Goal: Information Seeking & Learning: Learn about a topic

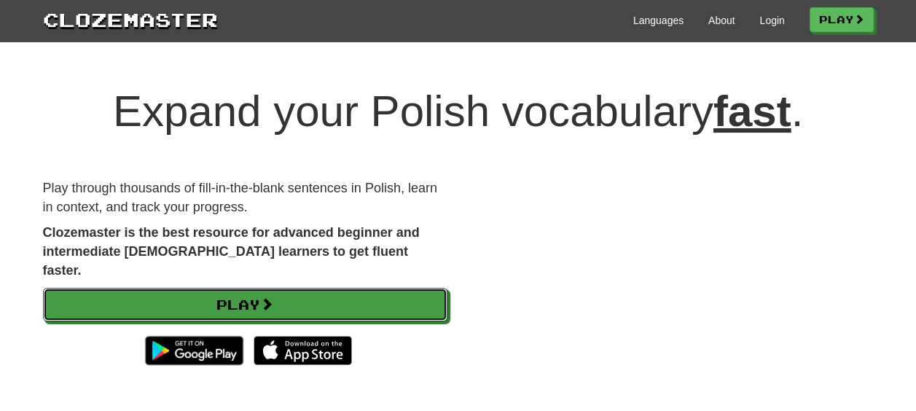
click at [256, 293] on link "Play" at bounding box center [245, 305] width 405 height 34
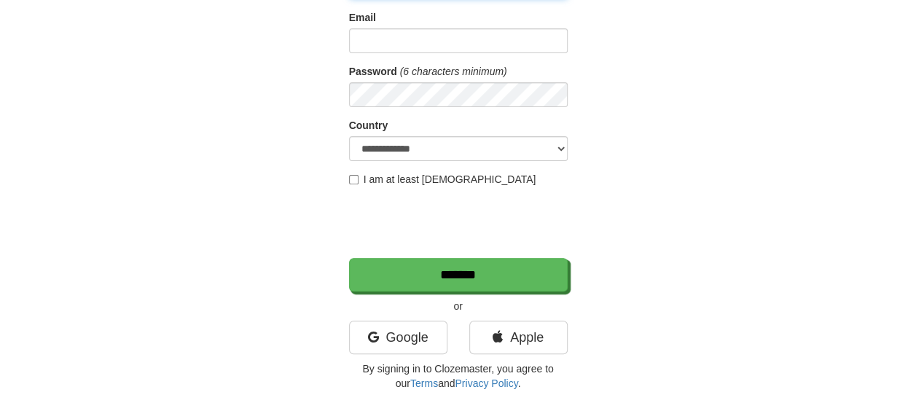
scroll to position [120, 0]
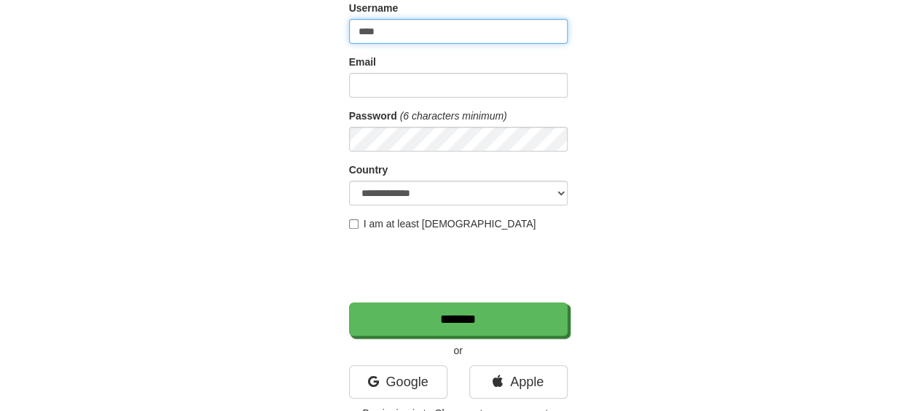
type input "**********"
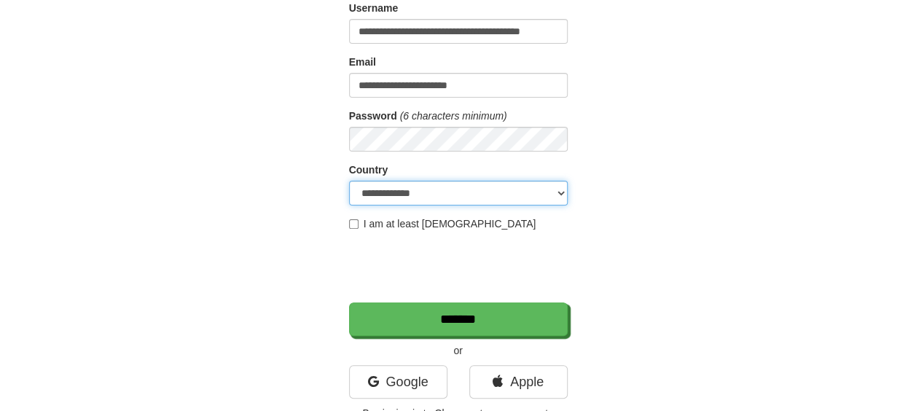
select select "**"
click at [406, 218] on label "I am at least 16 years old" at bounding box center [442, 224] width 187 height 15
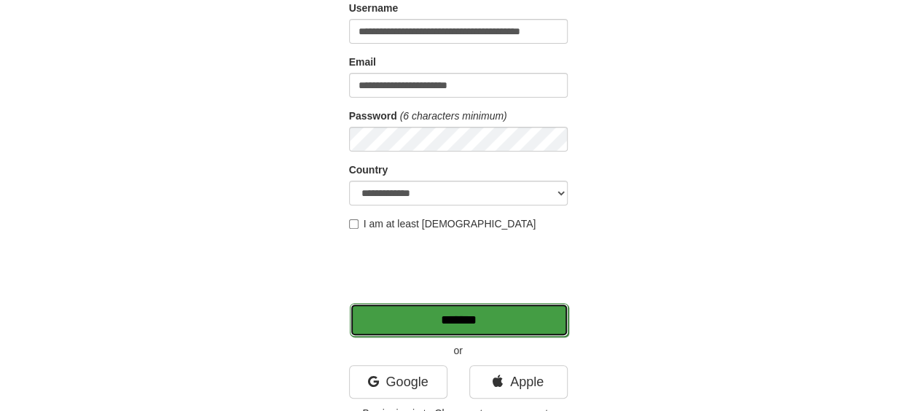
click at [476, 311] on input "*******" at bounding box center [459, 320] width 219 height 34
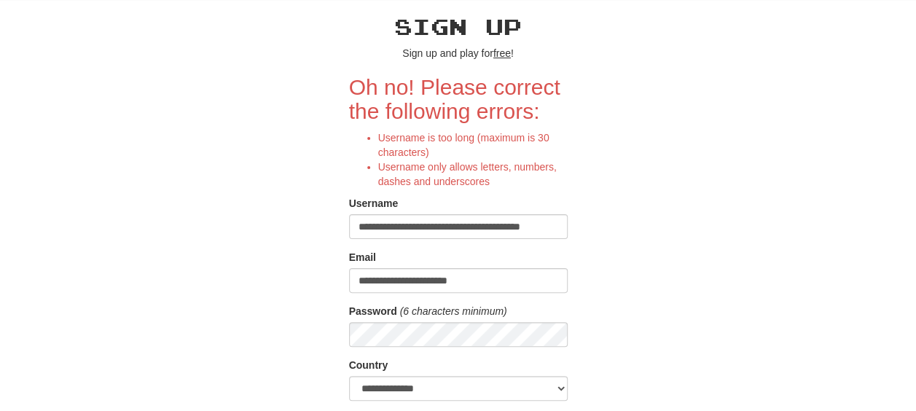
scroll to position [56, 0]
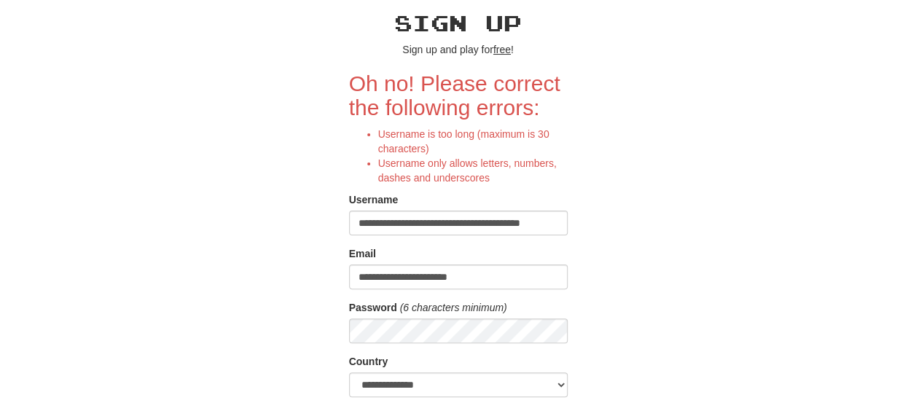
click at [503, 220] on input "**********" at bounding box center [458, 223] width 219 height 25
type input "*"
type input "******"
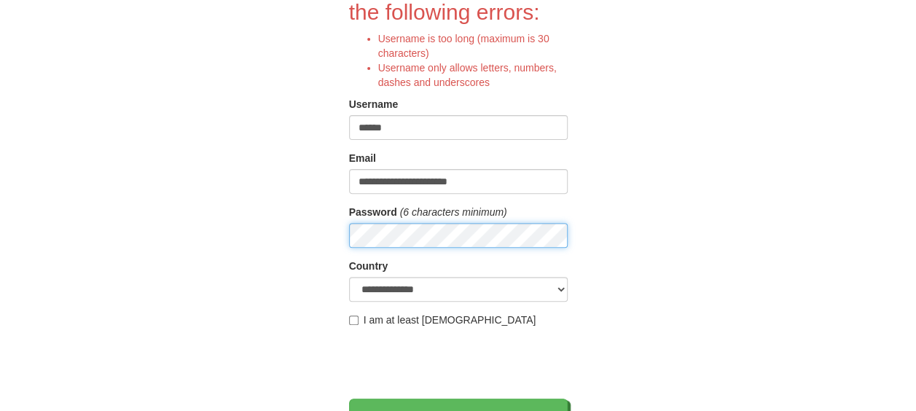
scroll to position [196, 0]
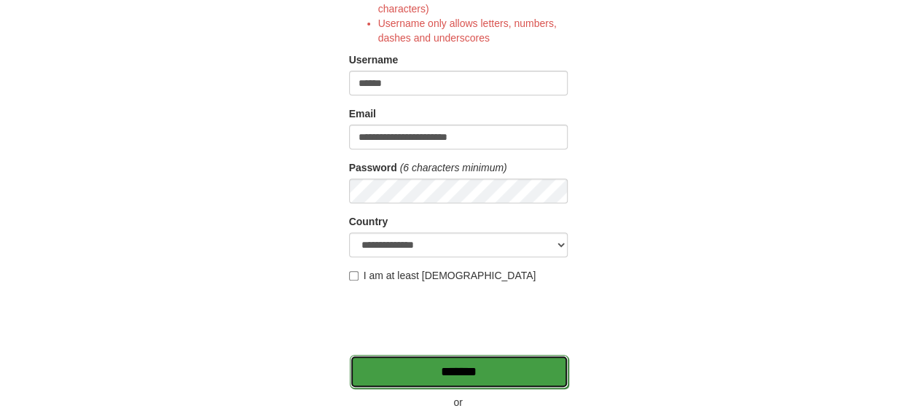
click at [429, 369] on input "*******" at bounding box center [459, 372] width 219 height 34
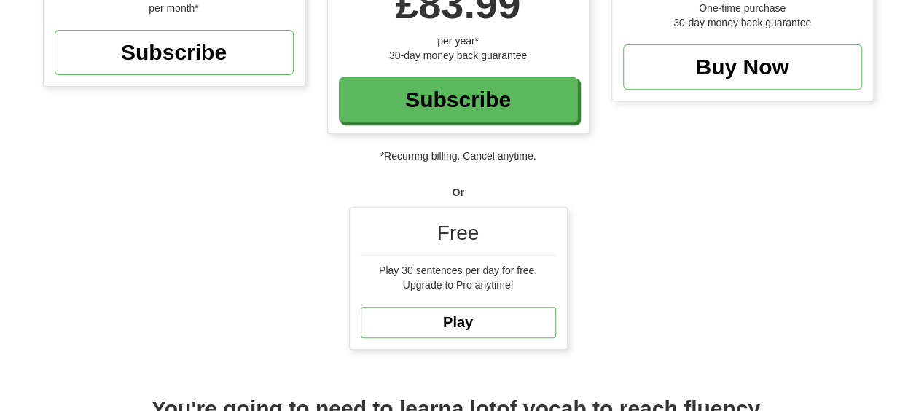
scroll to position [266, 0]
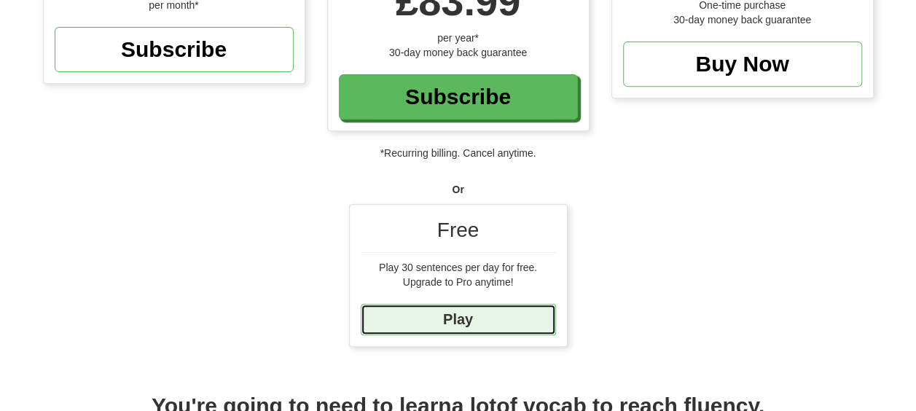
click at [491, 308] on link "Play" at bounding box center [458, 319] width 195 height 31
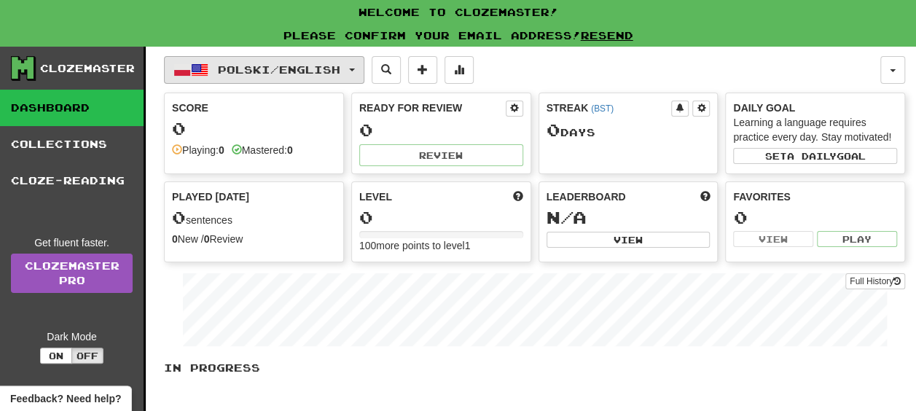
click at [364, 74] on button "Polski / English" at bounding box center [264, 70] width 200 height 28
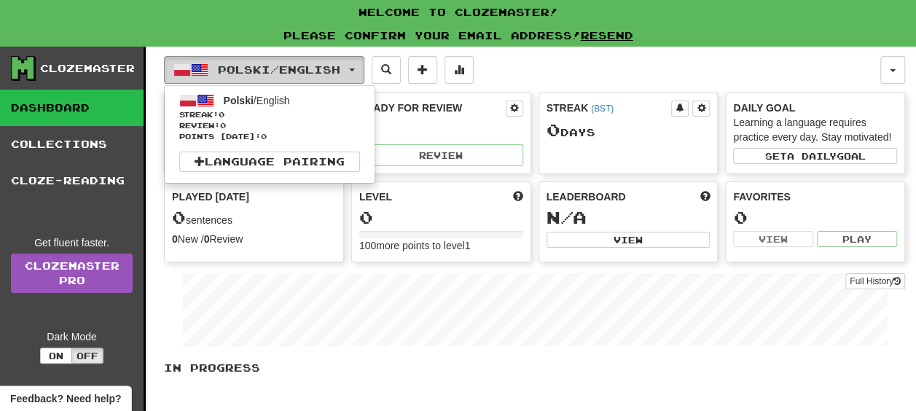
click at [364, 74] on button "Polski / English" at bounding box center [264, 70] width 200 height 28
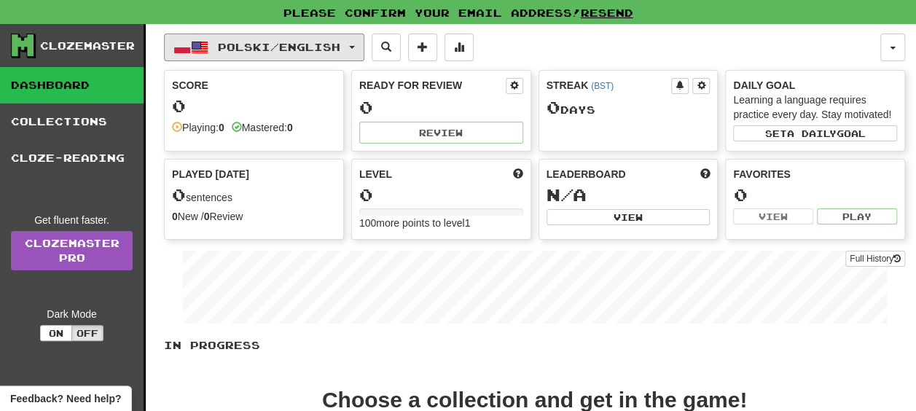
scroll to position [22, 0]
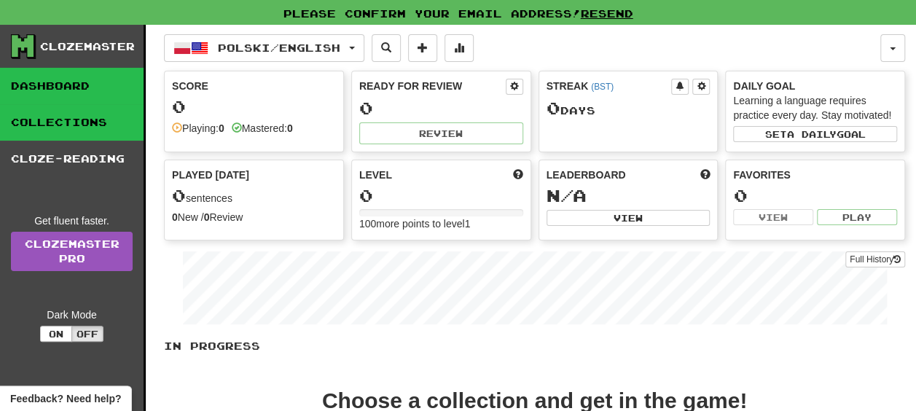
click at [87, 110] on link "Collections" at bounding box center [72, 122] width 144 height 36
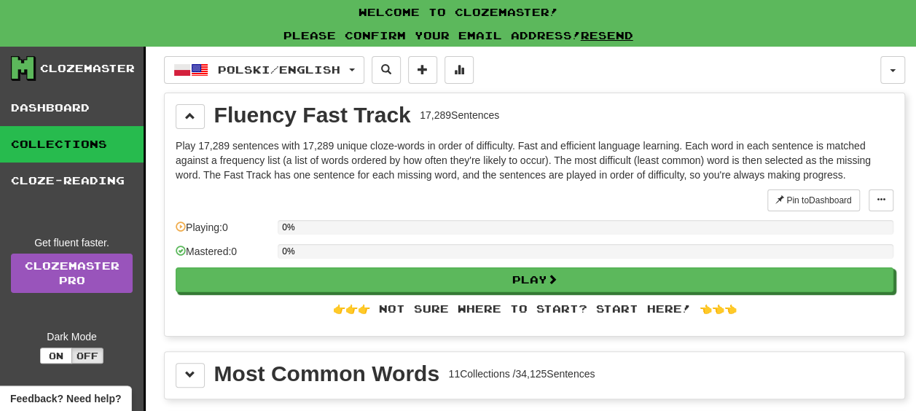
click at [494, 309] on div "👉👉👉 Not sure where to start? Start here! 👈👈👈" at bounding box center [535, 309] width 718 height 15
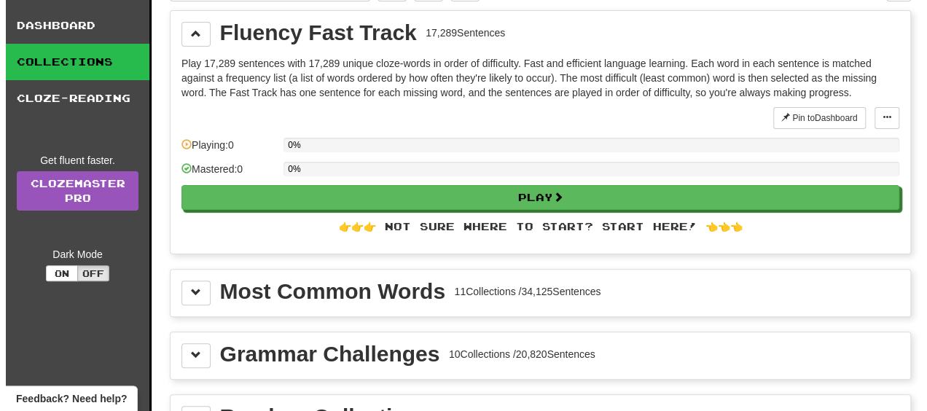
scroll to position [77, 0]
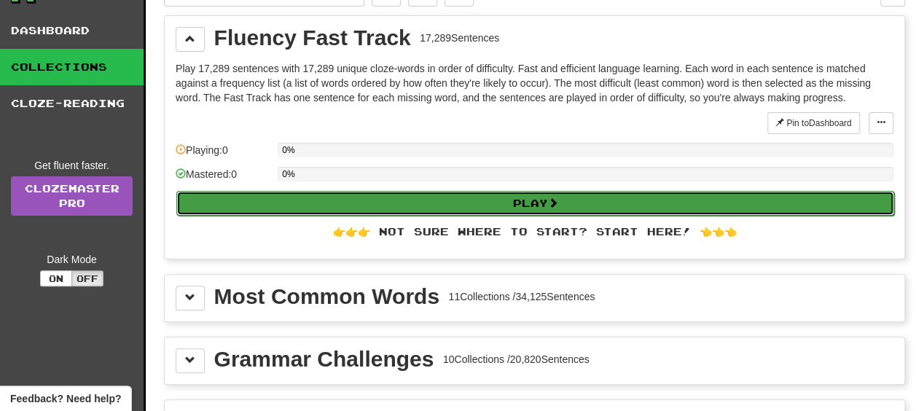
click at [483, 203] on button "Play" at bounding box center [535, 203] width 718 height 25
select select "**"
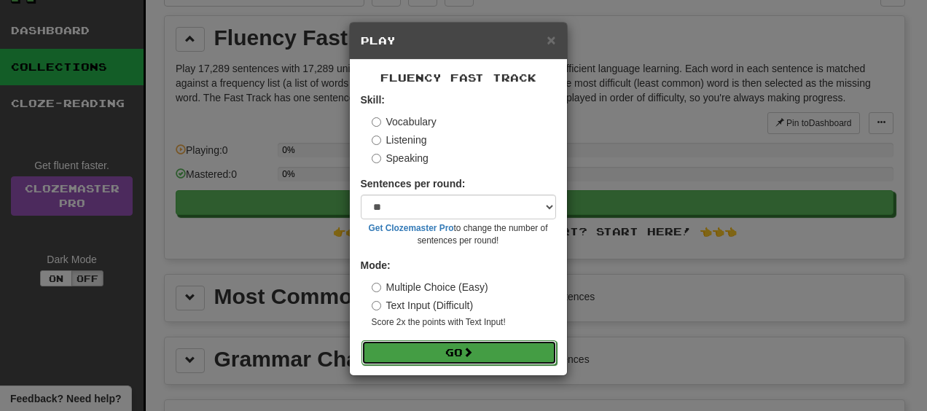
click at [472, 355] on span at bounding box center [468, 352] width 10 height 10
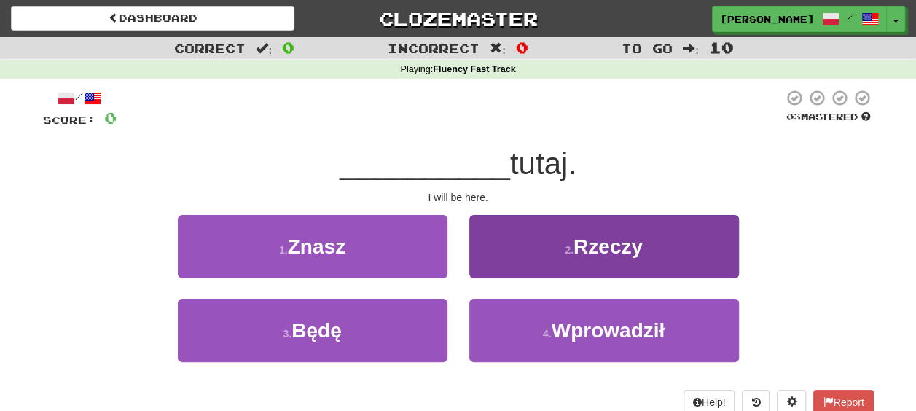
scroll to position [34, 0]
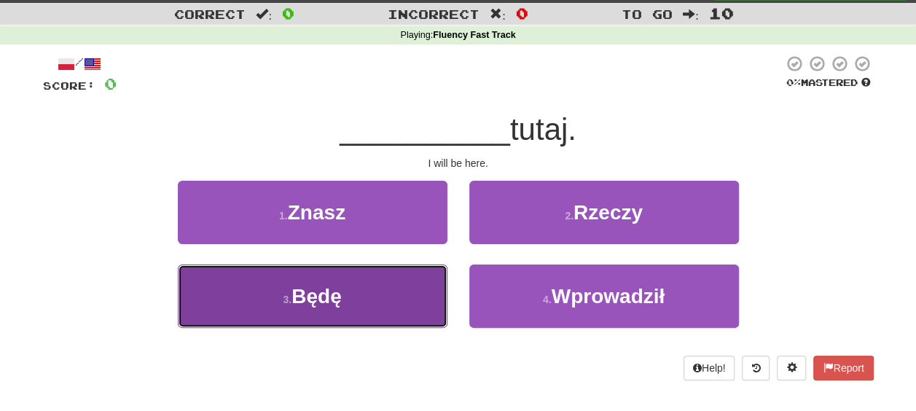
click at [435, 283] on button "3 . Będę" at bounding box center [313, 296] width 270 height 63
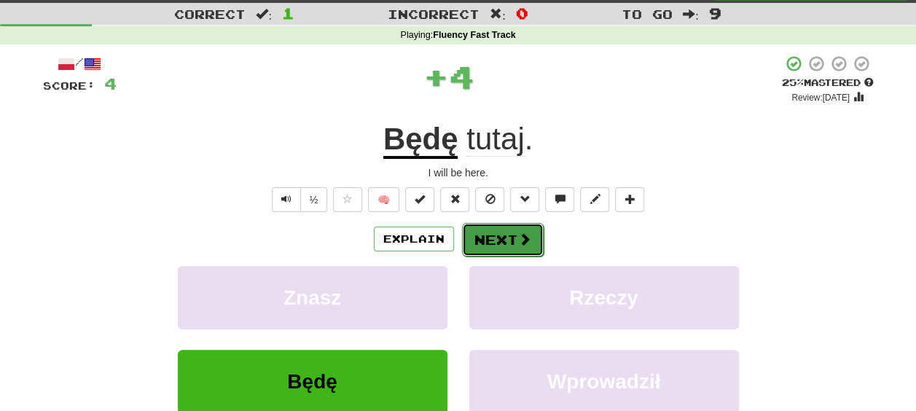
click at [504, 239] on button "Next" at bounding box center [503, 240] width 82 height 34
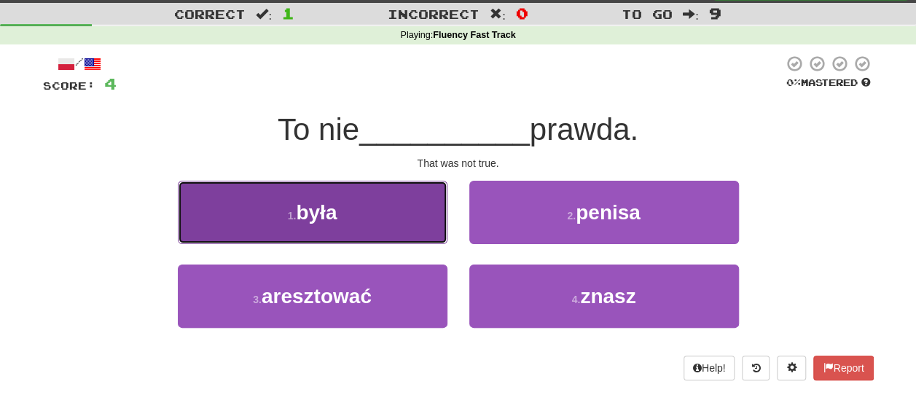
click at [399, 219] on button "1 . była" at bounding box center [313, 212] width 270 height 63
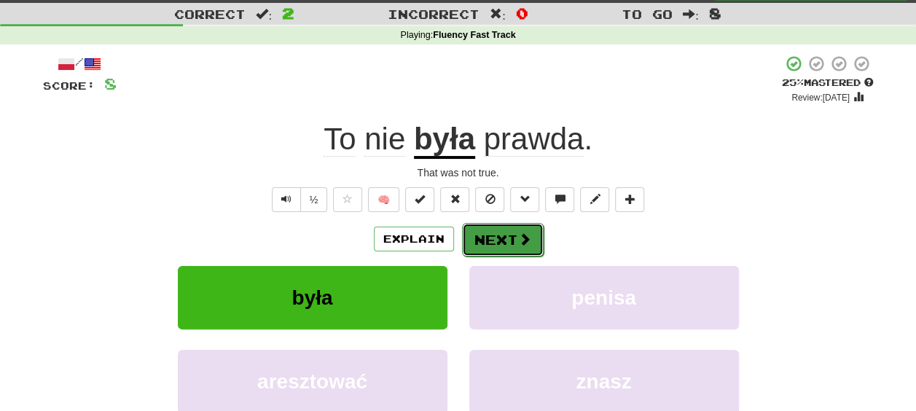
click at [485, 242] on button "Next" at bounding box center [503, 240] width 82 height 34
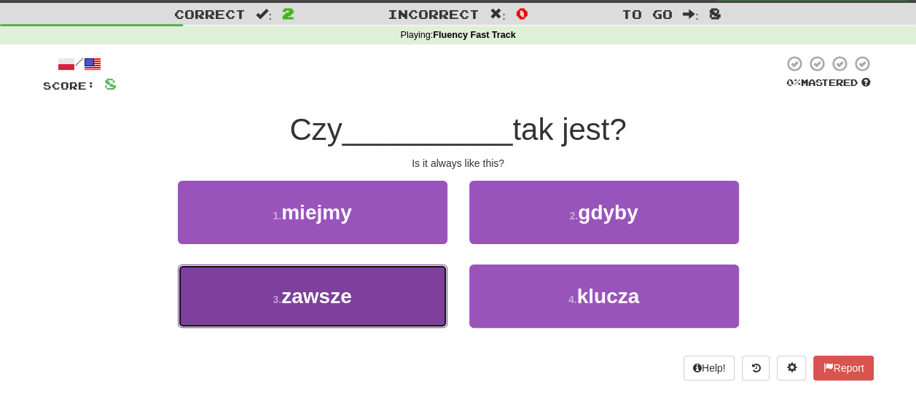
click at [379, 286] on button "3 . zawsze" at bounding box center [313, 296] width 270 height 63
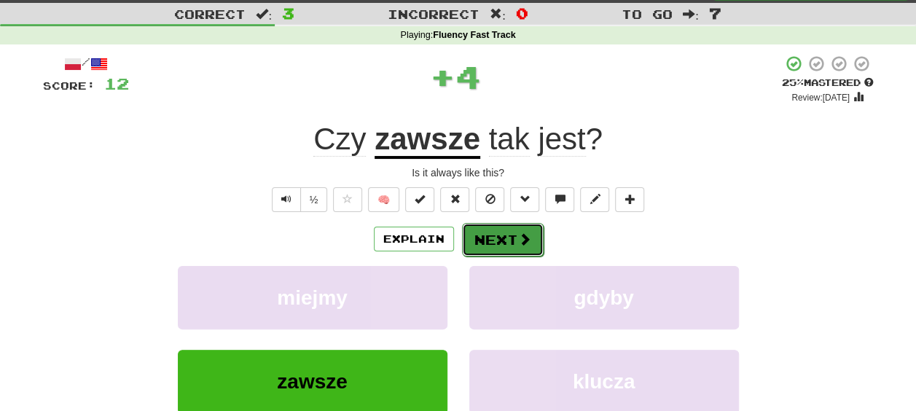
click at [489, 237] on button "Next" at bounding box center [503, 240] width 82 height 34
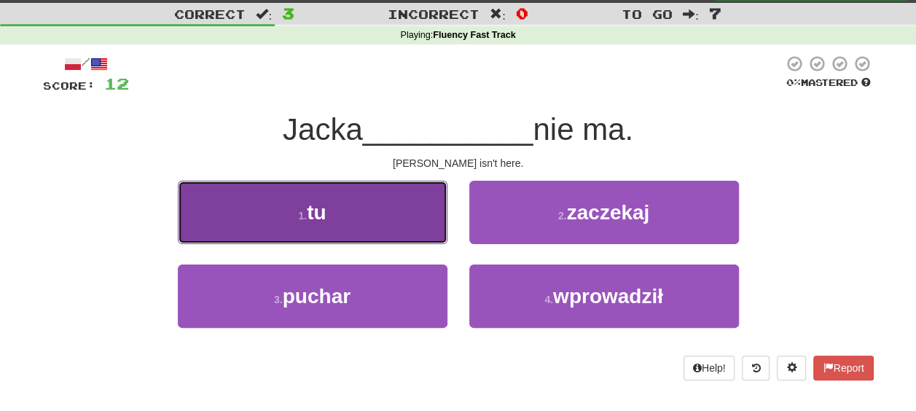
click at [357, 183] on button "1 . tu" at bounding box center [313, 212] width 270 height 63
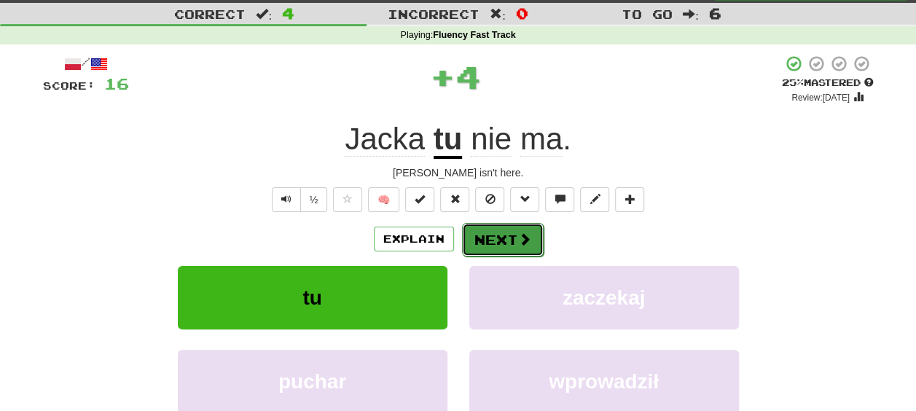
click at [503, 226] on button "Next" at bounding box center [503, 240] width 82 height 34
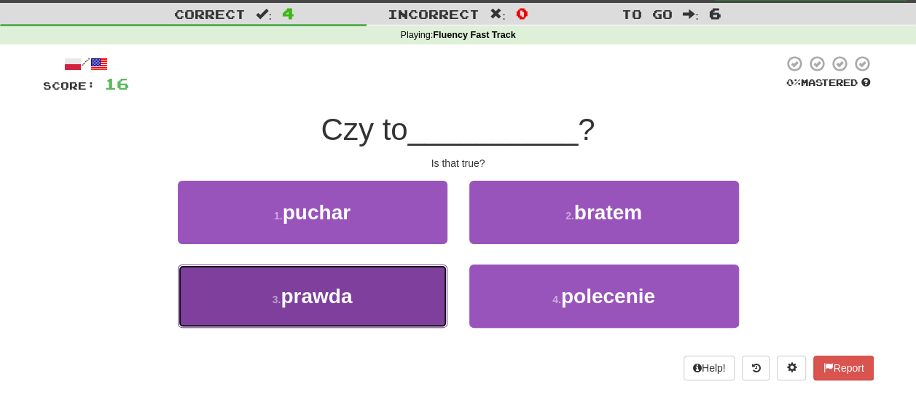
click at [397, 304] on button "3 . prawda" at bounding box center [313, 296] width 270 height 63
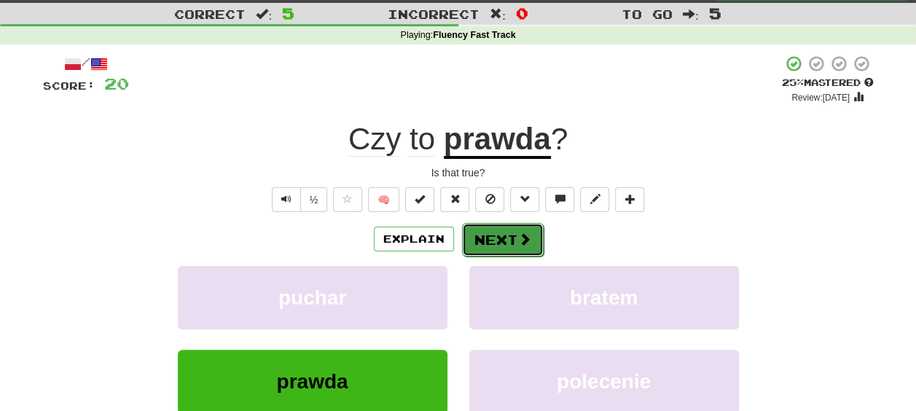
click at [518, 241] on span at bounding box center [524, 239] width 13 height 13
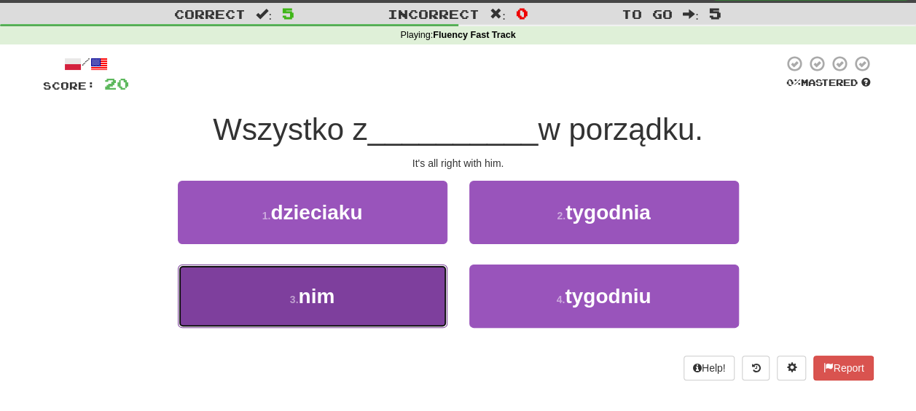
click at [386, 281] on button "3 . nim" at bounding box center [313, 296] width 270 height 63
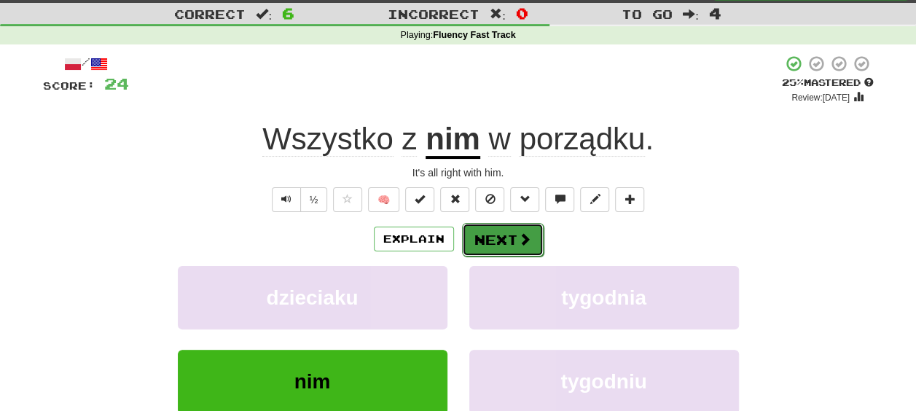
click at [510, 234] on button "Next" at bounding box center [503, 240] width 82 height 34
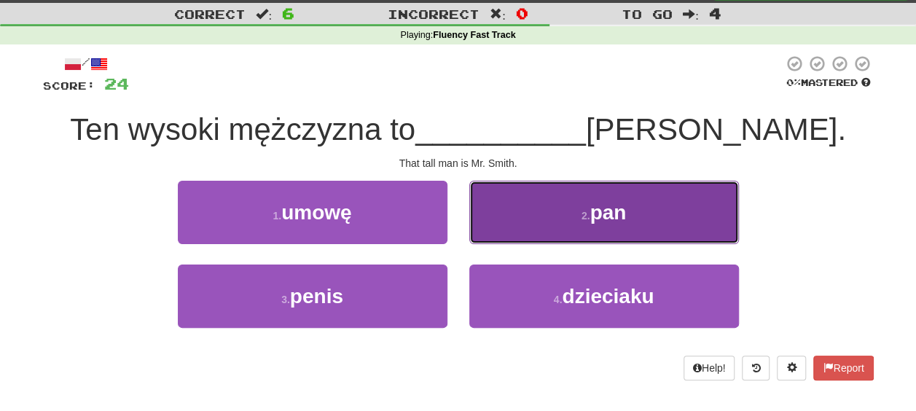
click at [537, 211] on button "2 . pan" at bounding box center [604, 212] width 270 height 63
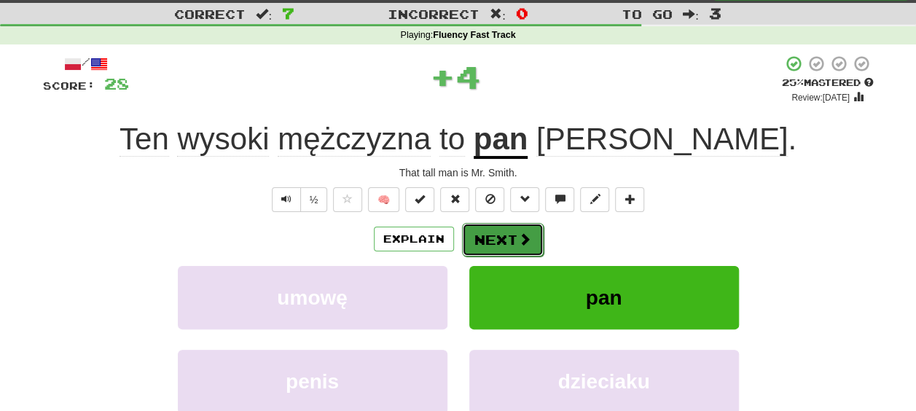
click at [515, 242] on button "Next" at bounding box center [503, 240] width 82 height 34
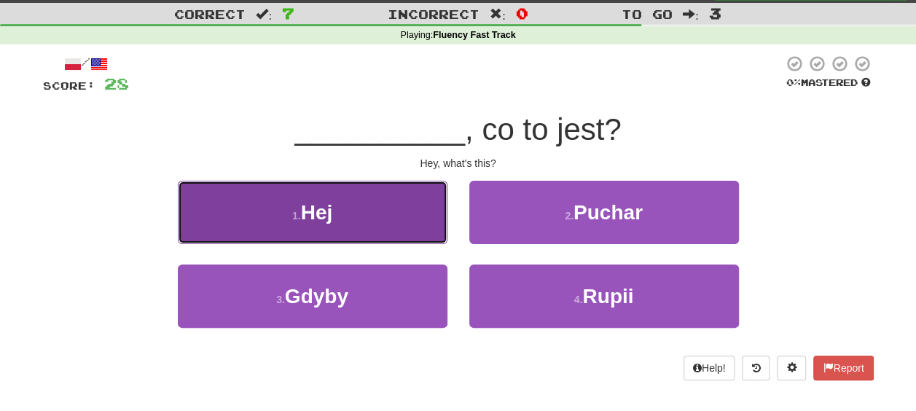
click at [413, 223] on button "1 . Hej" at bounding box center [313, 212] width 270 height 63
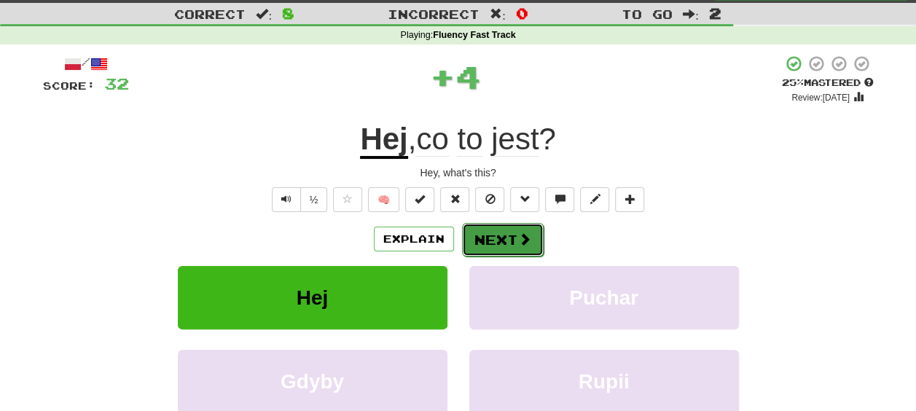
click at [491, 234] on button "Next" at bounding box center [503, 240] width 82 height 34
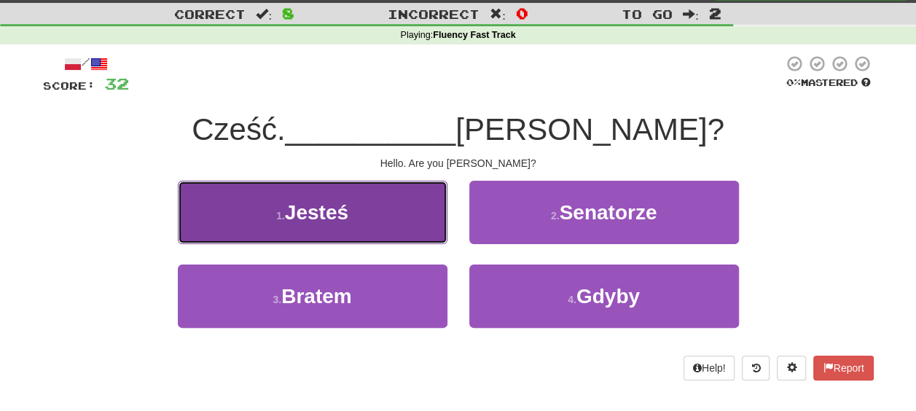
click at [418, 242] on button "1 . Jesteś" at bounding box center [313, 212] width 270 height 63
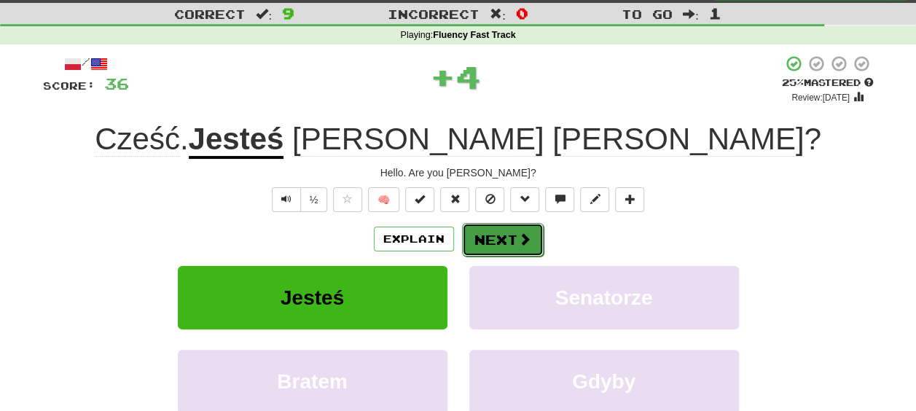
click at [512, 245] on button "Next" at bounding box center [503, 240] width 82 height 34
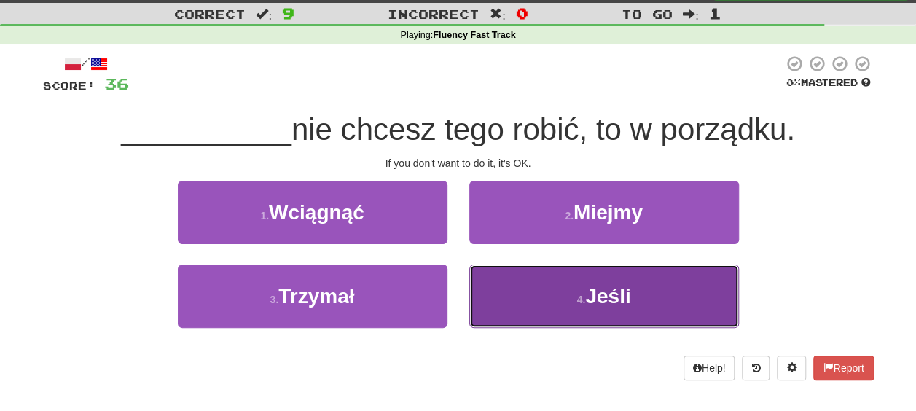
click at [566, 285] on button "4 . Jeśli" at bounding box center [604, 296] width 270 height 63
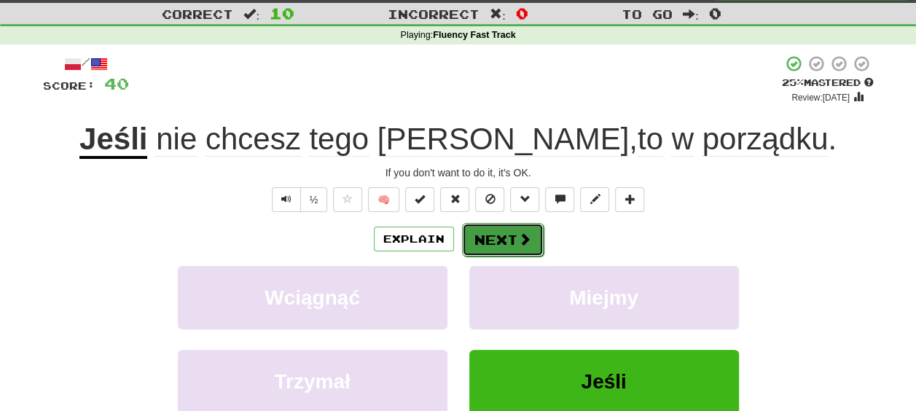
click at [507, 235] on button "Next" at bounding box center [503, 240] width 82 height 34
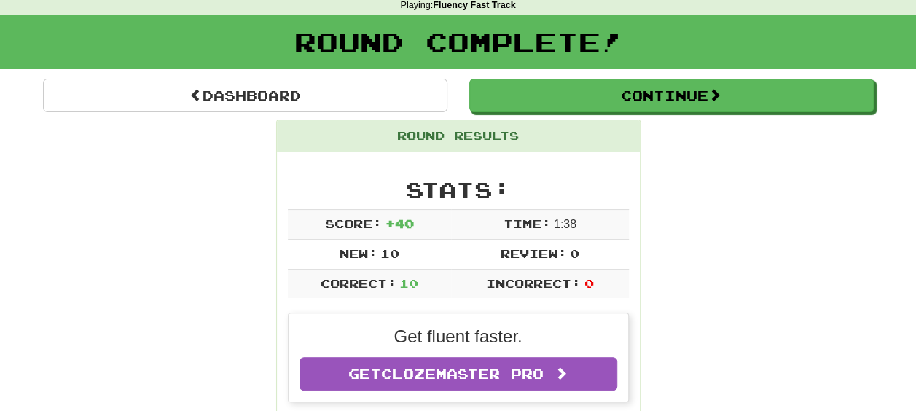
scroll to position [61, 0]
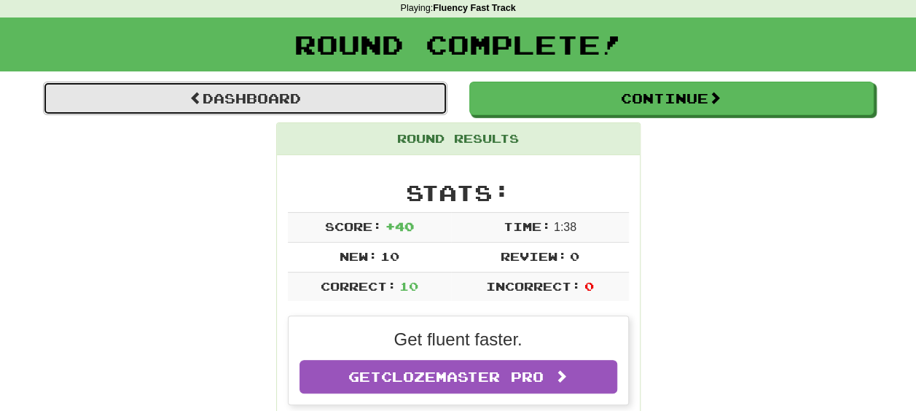
click at [398, 98] on link "Dashboard" at bounding box center [245, 99] width 405 height 34
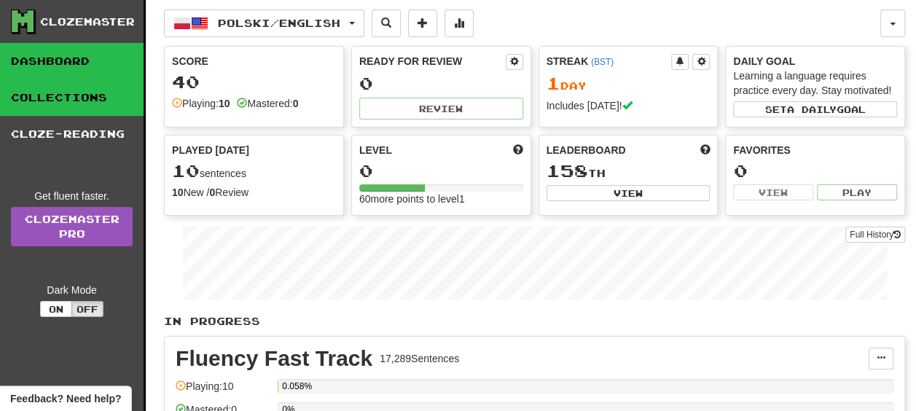
click at [93, 98] on link "Collections" at bounding box center [72, 97] width 144 height 36
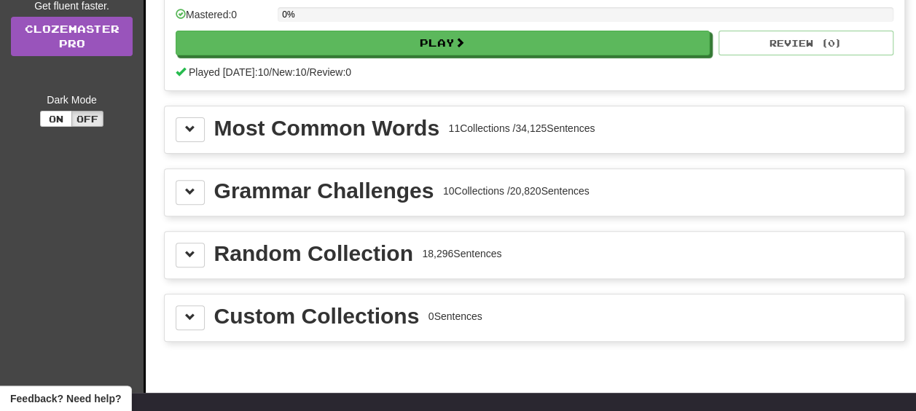
scroll to position [199, 0]
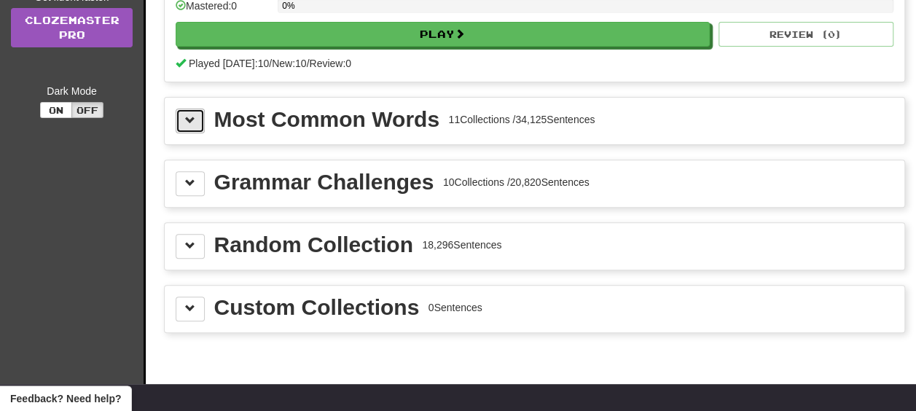
click at [184, 122] on button at bounding box center [190, 121] width 29 height 25
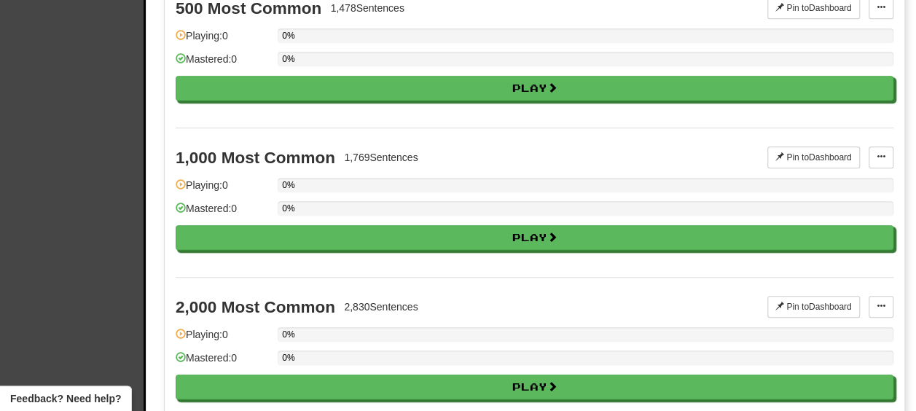
scroll to position [512, 0]
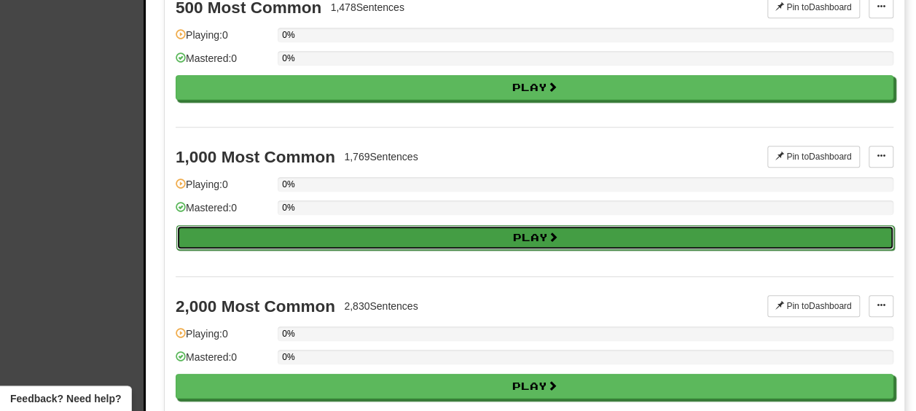
click at [337, 242] on button "Play" at bounding box center [535, 237] width 718 height 25
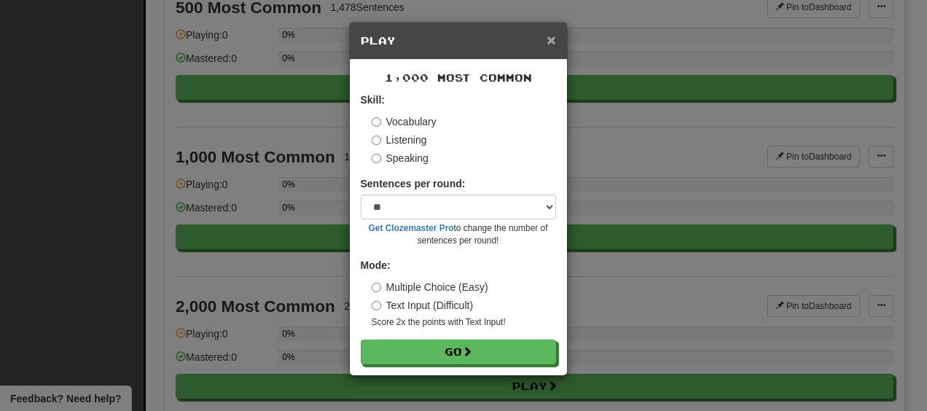
click at [551, 45] on span "×" at bounding box center [551, 39] width 9 height 17
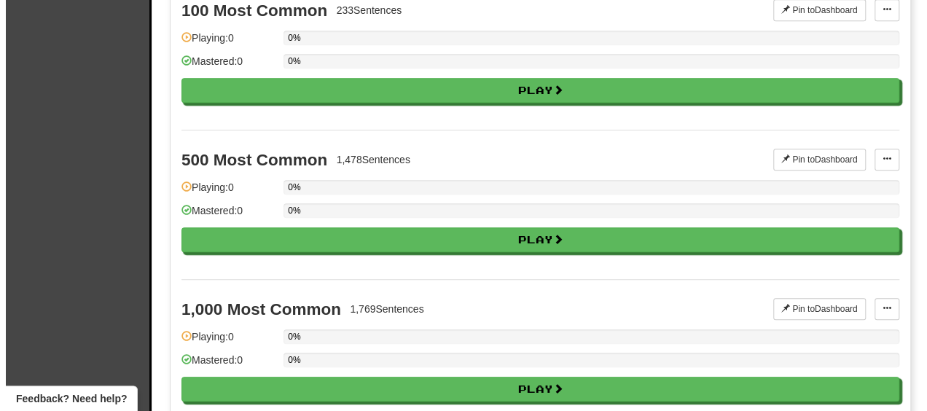
scroll to position [358, 0]
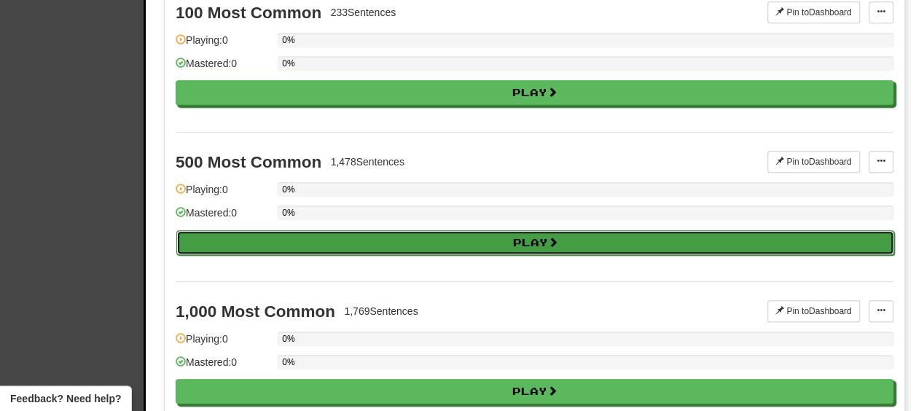
click at [540, 243] on button "Play" at bounding box center [535, 242] width 718 height 25
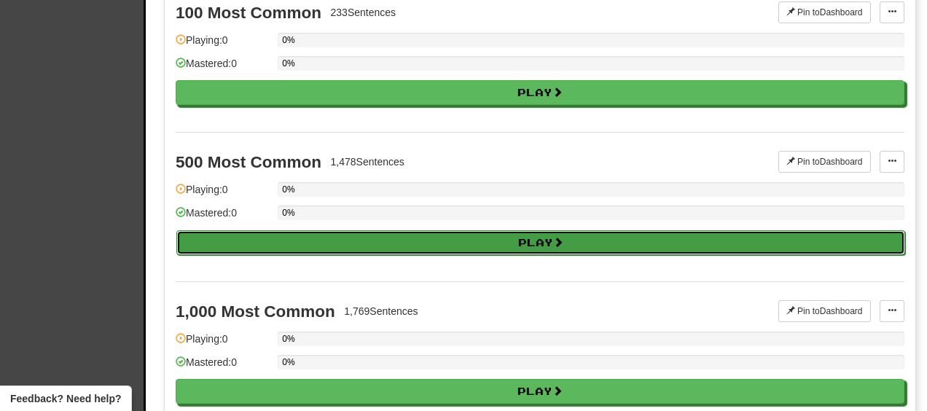
select select "**"
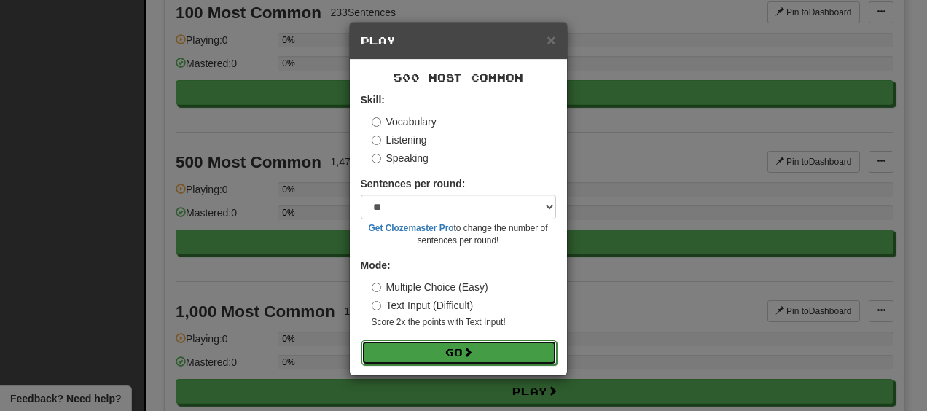
click at [494, 356] on button "Go" at bounding box center [459, 352] width 195 height 25
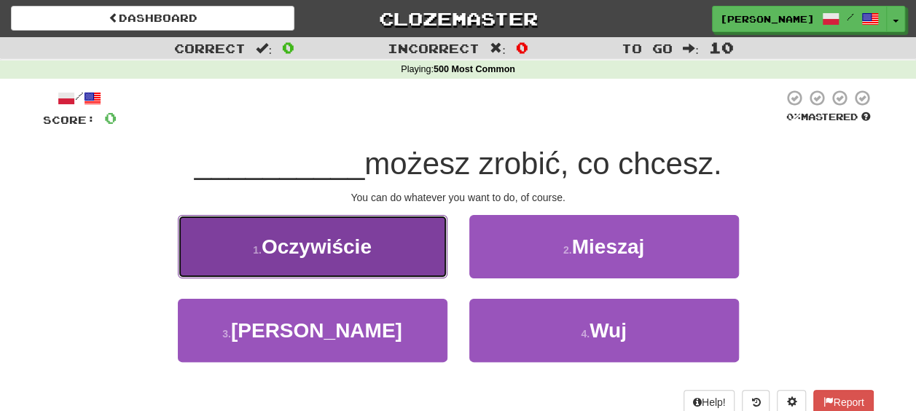
click at [391, 241] on button "1 . Oczywiście" at bounding box center [313, 246] width 270 height 63
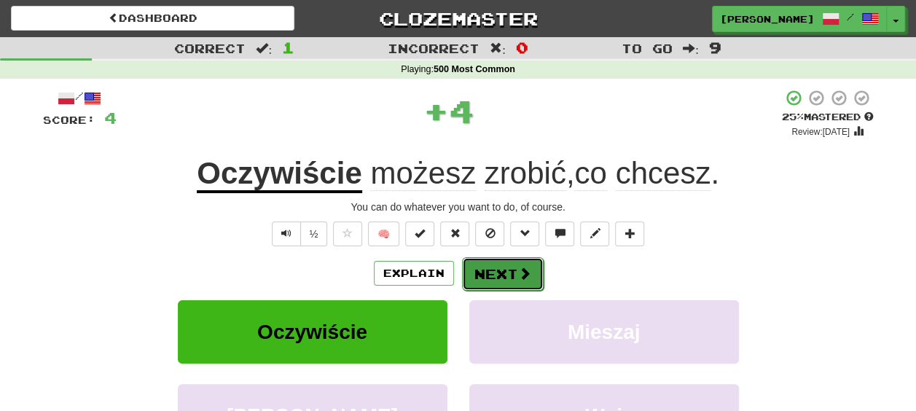
click at [496, 273] on button "Next" at bounding box center [503, 274] width 82 height 34
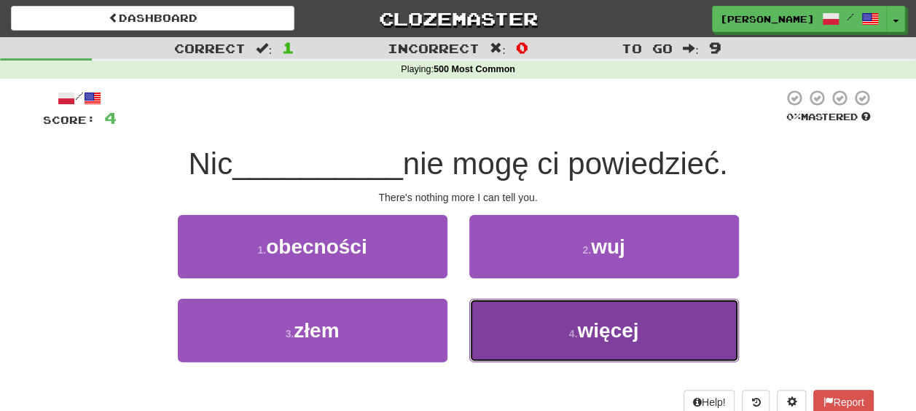
click at [568, 347] on button "4 . więcej" at bounding box center [604, 330] width 270 height 63
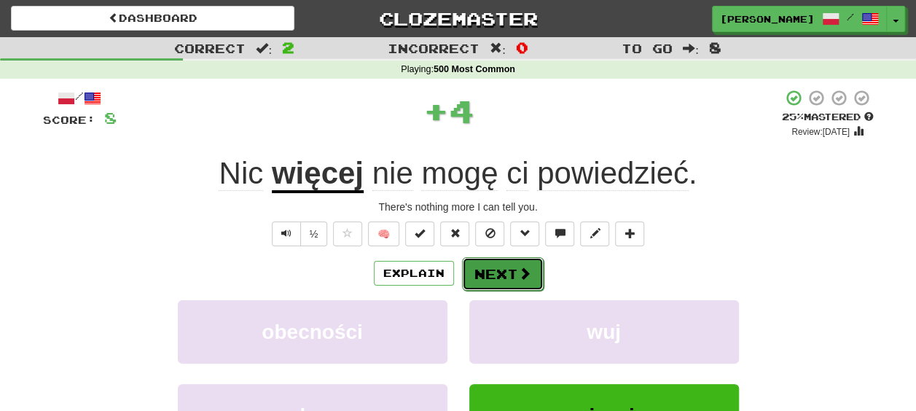
click at [509, 263] on button "Next" at bounding box center [503, 274] width 82 height 34
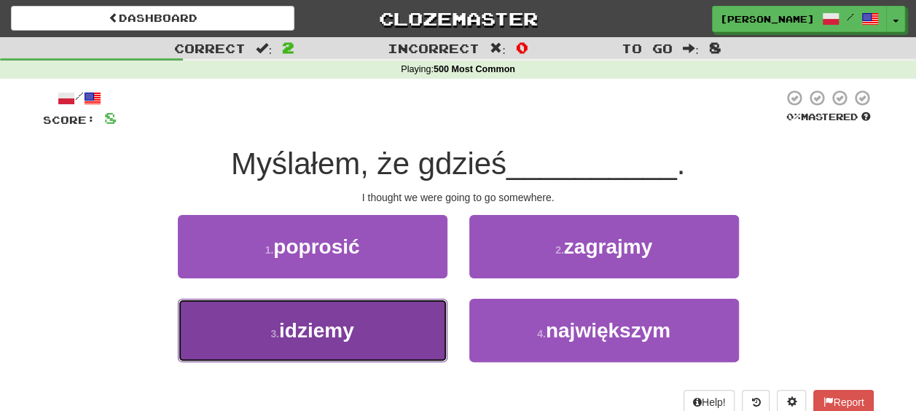
click at [362, 346] on button "3 . idziemy" at bounding box center [313, 330] width 270 height 63
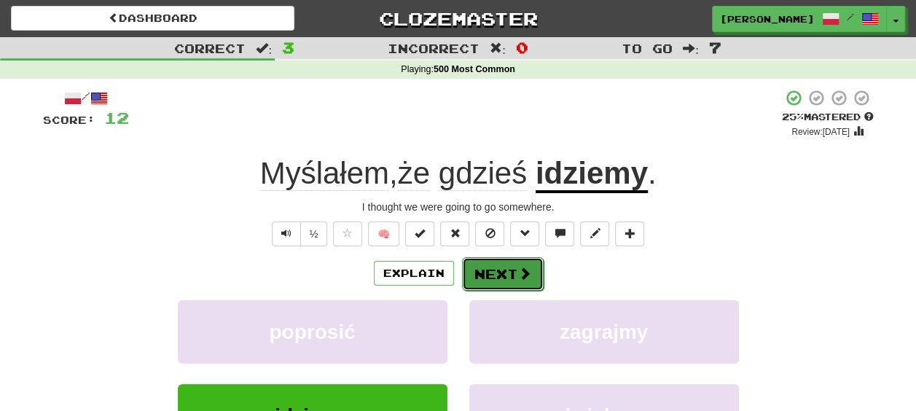
click at [520, 276] on span at bounding box center [524, 273] width 13 height 13
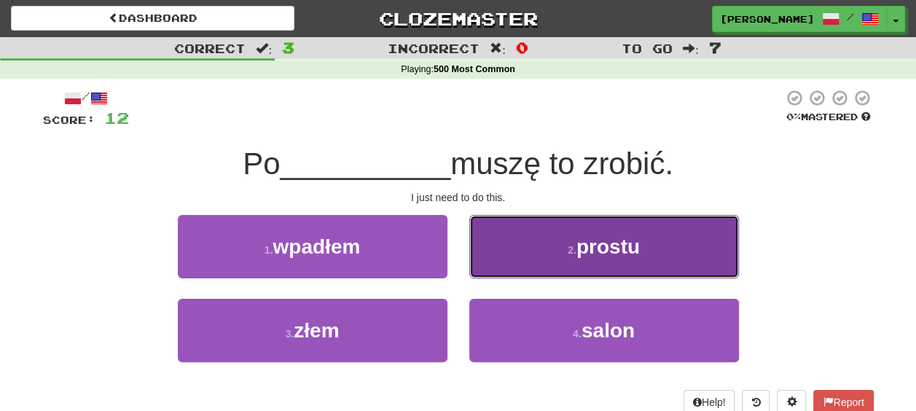
click at [520, 251] on button "2 . prostu" at bounding box center [604, 246] width 270 height 63
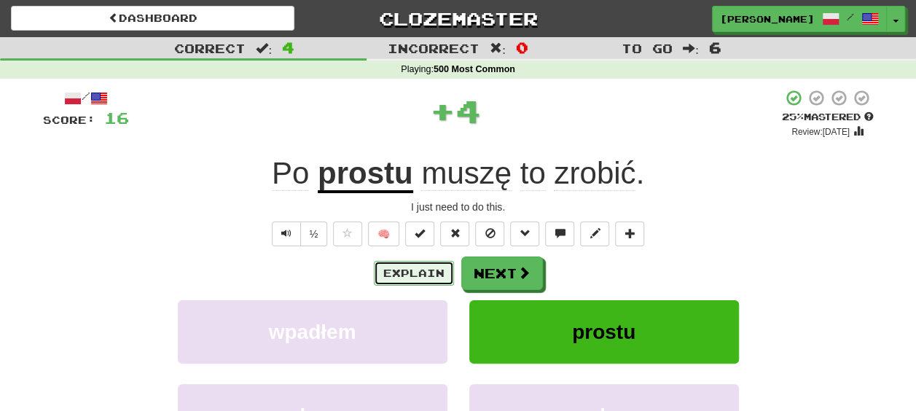
click at [429, 265] on button "Explain" at bounding box center [414, 273] width 80 height 25
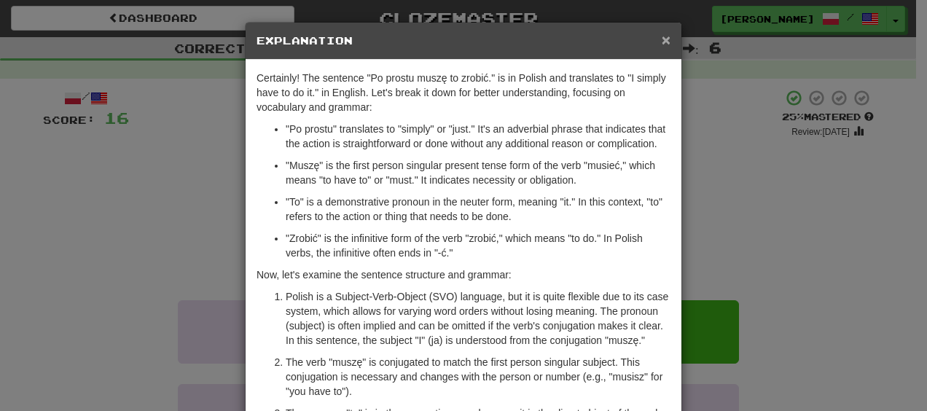
click at [663, 37] on span "×" at bounding box center [666, 39] width 9 height 17
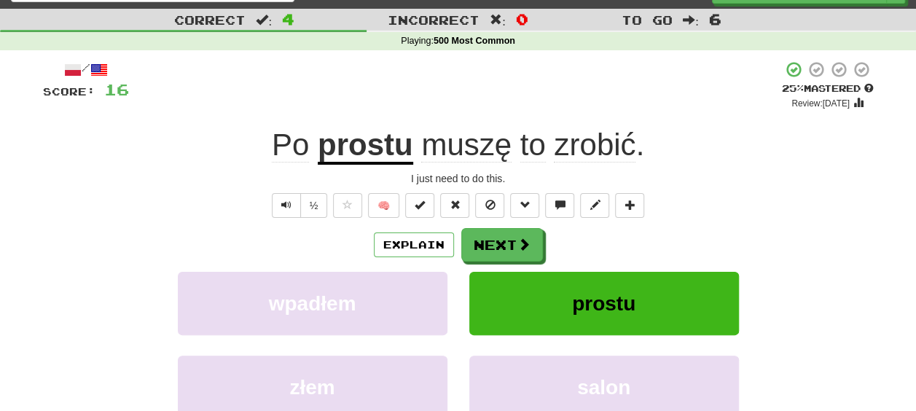
scroll to position [31, 0]
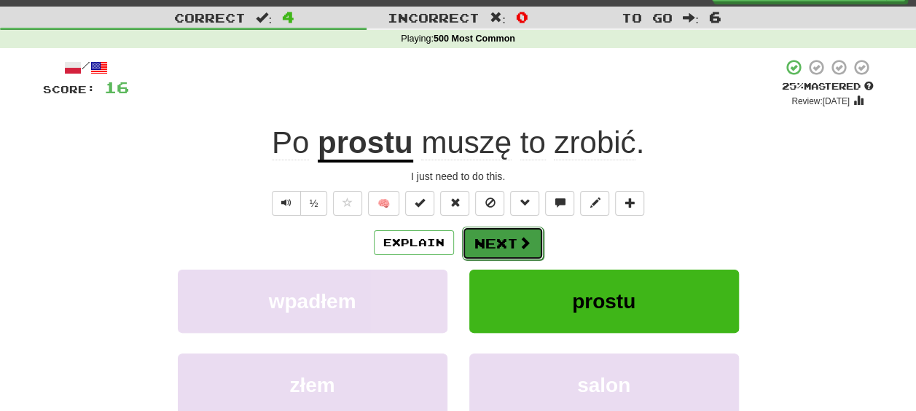
click at [512, 235] on button "Next" at bounding box center [503, 244] width 82 height 34
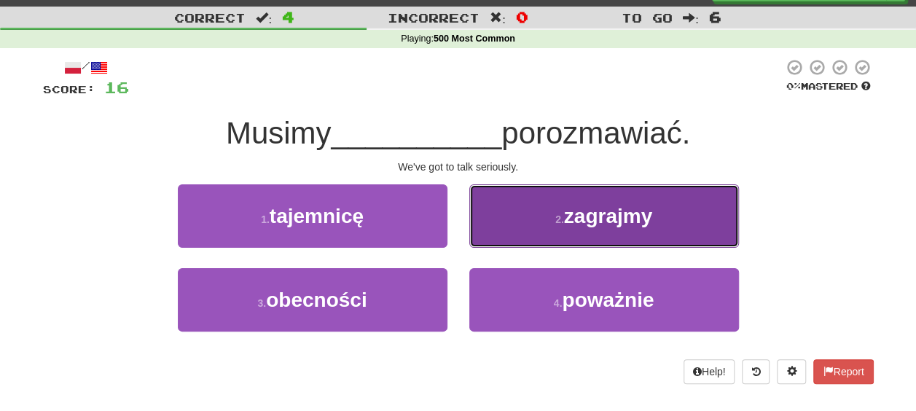
click at [550, 211] on button "2 . zagrajmy" at bounding box center [604, 215] width 270 height 63
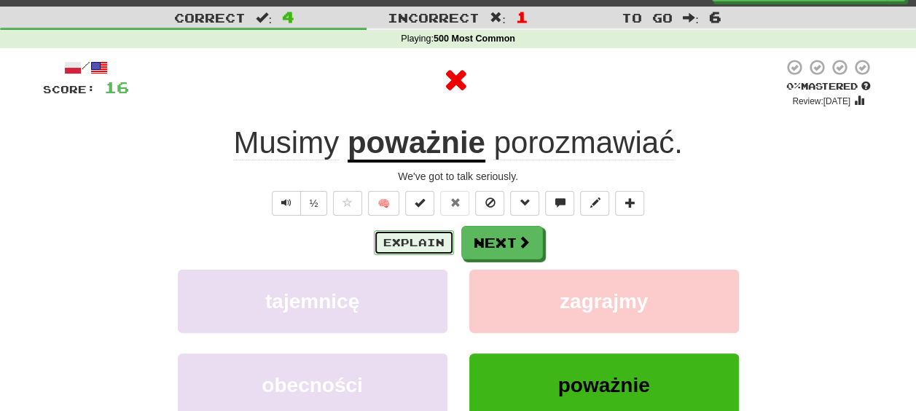
click at [432, 238] on button "Explain" at bounding box center [414, 242] width 80 height 25
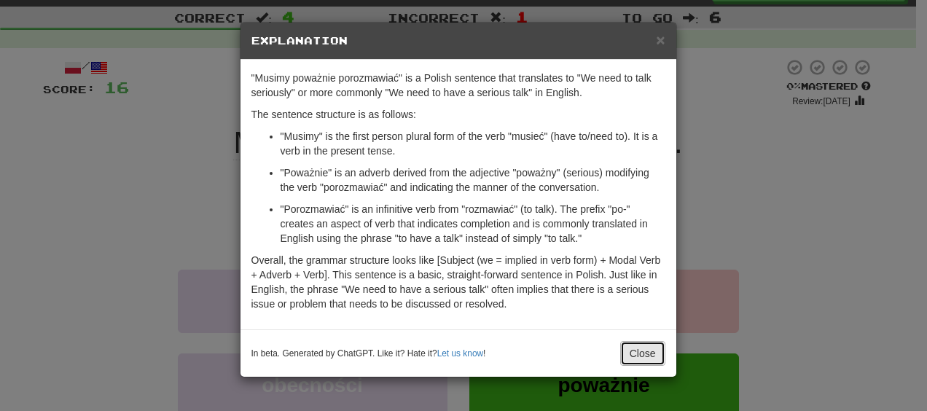
click at [634, 348] on button "Close" at bounding box center [642, 353] width 45 height 25
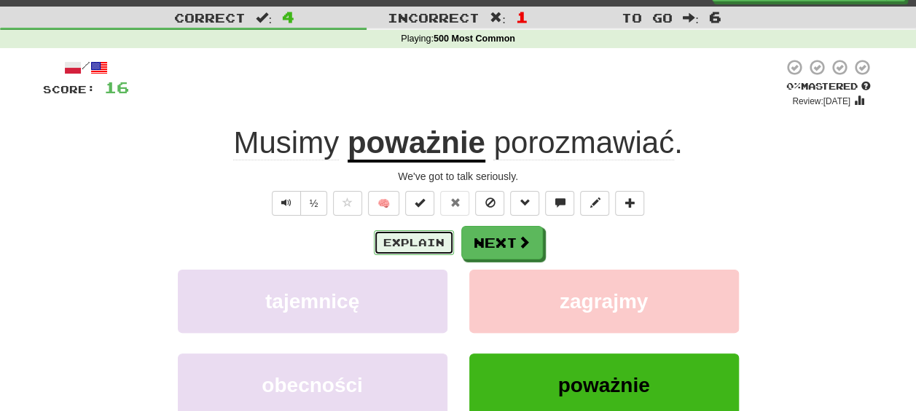
click at [410, 238] on button "Explain" at bounding box center [414, 242] width 80 height 25
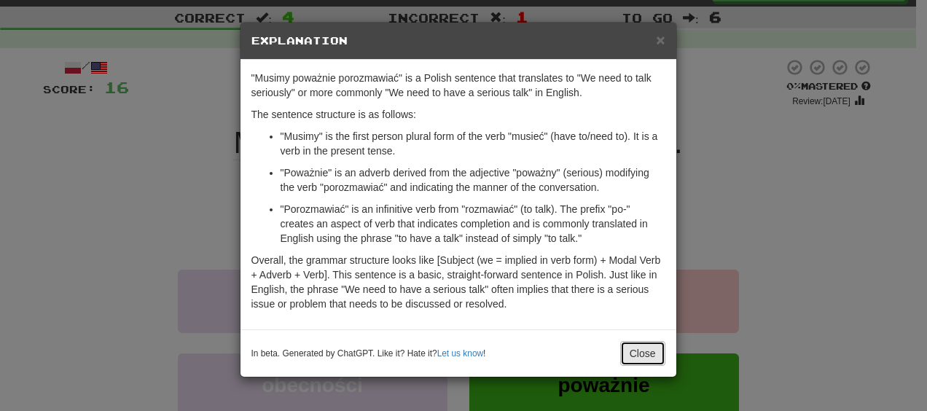
click at [646, 348] on button "Close" at bounding box center [642, 353] width 45 height 25
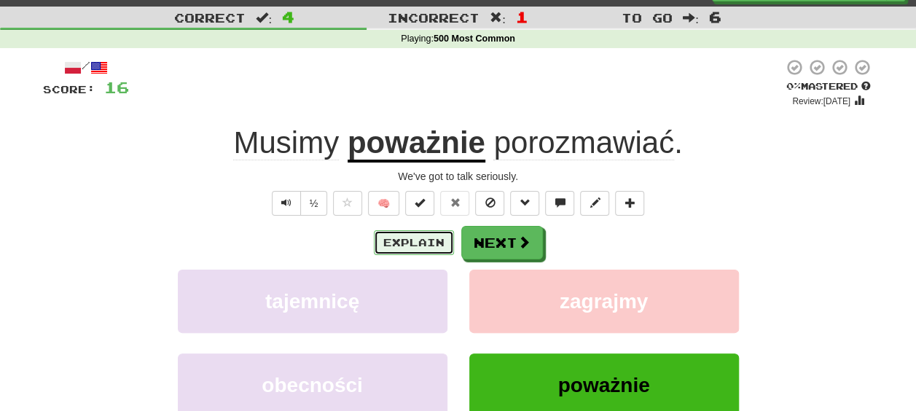
click at [424, 245] on button "Explain" at bounding box center [414, 242] width 80 height 25
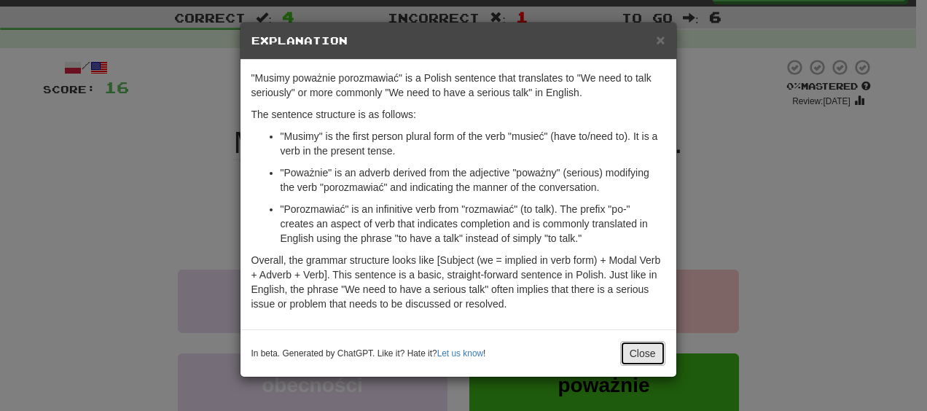
click at [639, 348] on button "Close" at bounding box center [642, 353] width 45 height 25
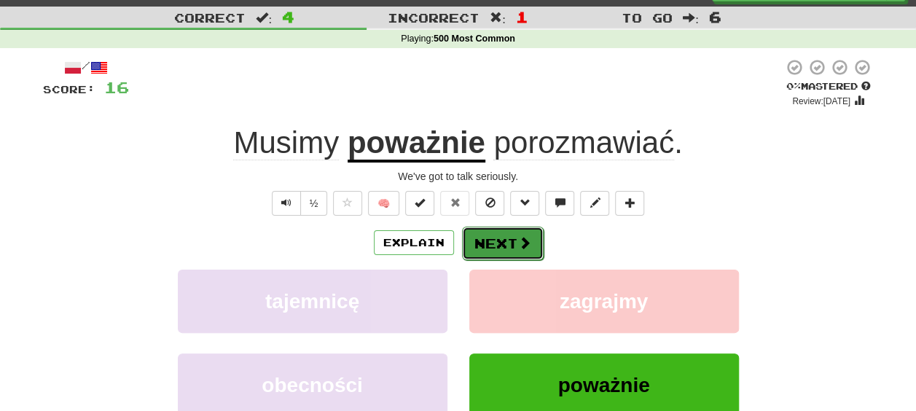
click at [501, 245] on button "Next" at bounding box center [503, 244] width 82 height 34
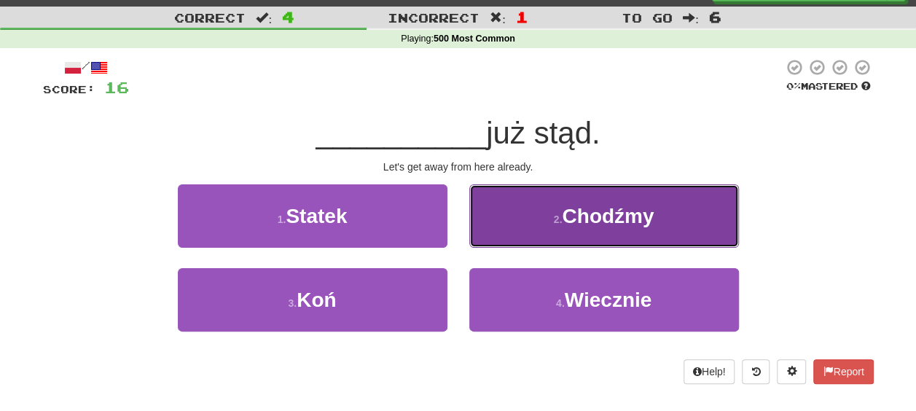
click at [574, 195] on button "2 . Chodźmy" at bounding box center [604, 215] width 270 height 63
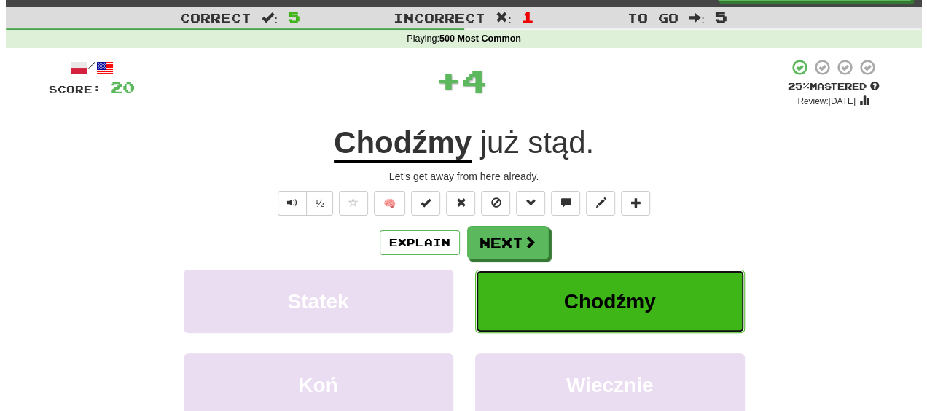
scroll to position [43, 0]
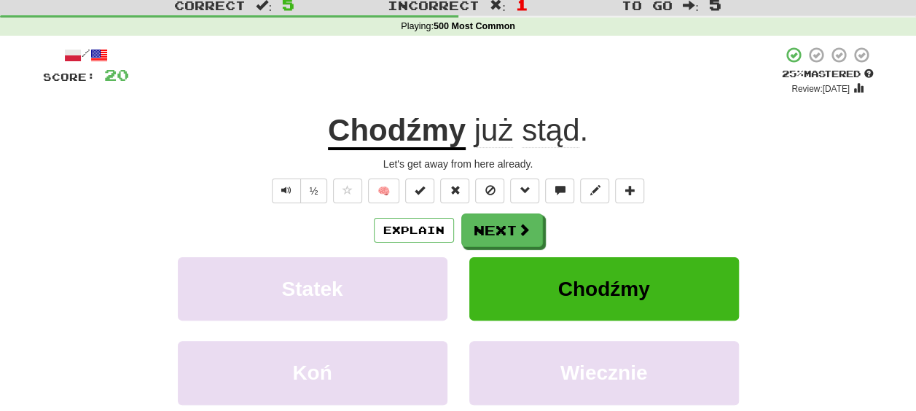
click at [586, 228] on div "Explain Next" at bounding box center [458, 231] width 831 height 34
click at [403, 225] on button "Explain" at bounding box center [414, 230] width 80 height 25
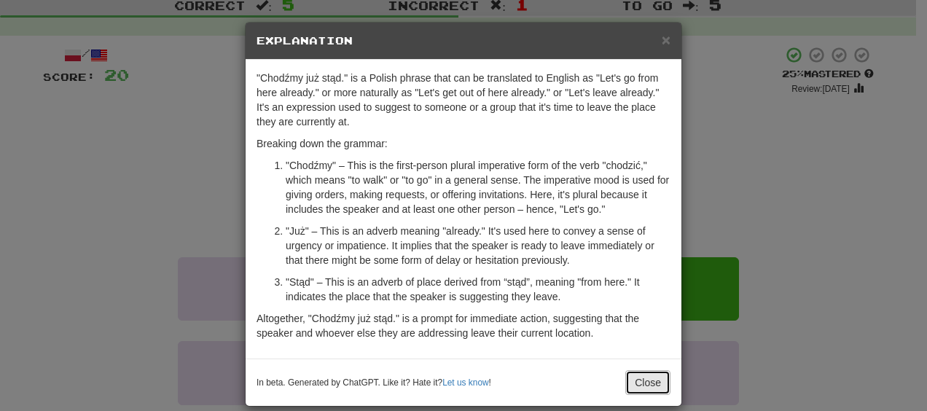
click at [639, 375] on button "Close" at bounding box center [647, 382] width 45 height 25
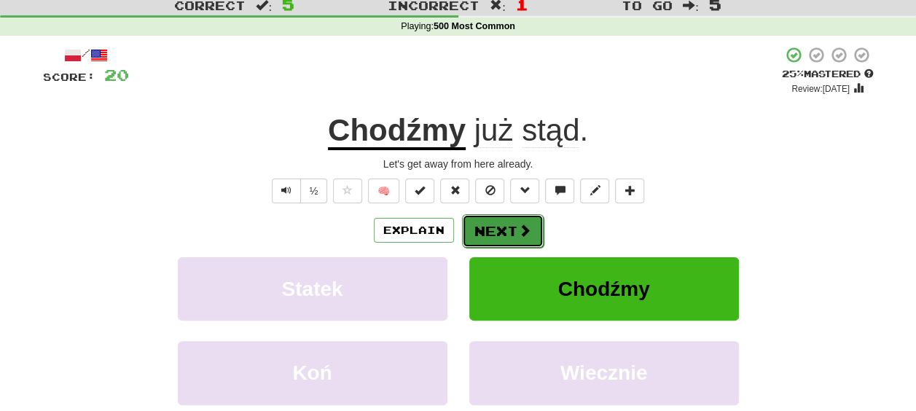
click at [491, 222] on button "Next" at bounding box center [503, 231] width 82 height 34
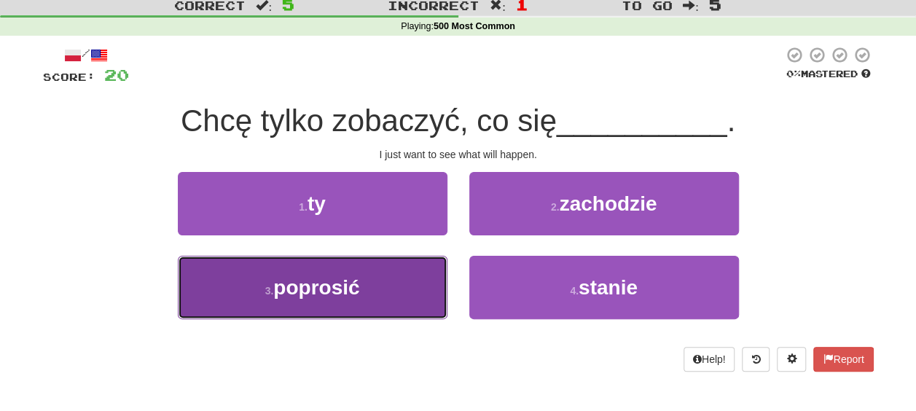
click at [393, 297] on button "3 . poprosić" at bounding box center [313, 287] width 270 height 63
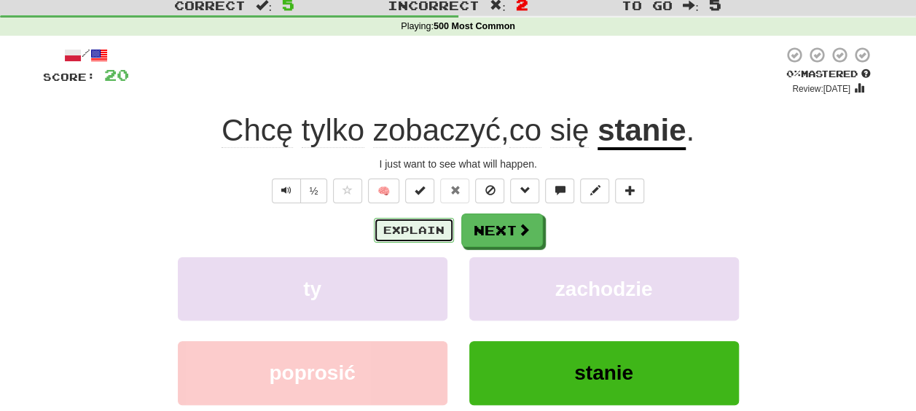
click at [386, 225] on button "Explain" at bounding box center [414, 230] width 80 height 25
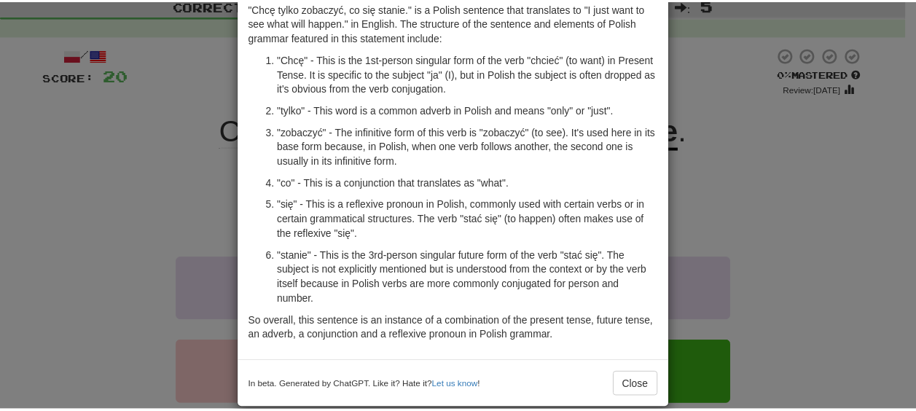
scroll to position [82, 0]
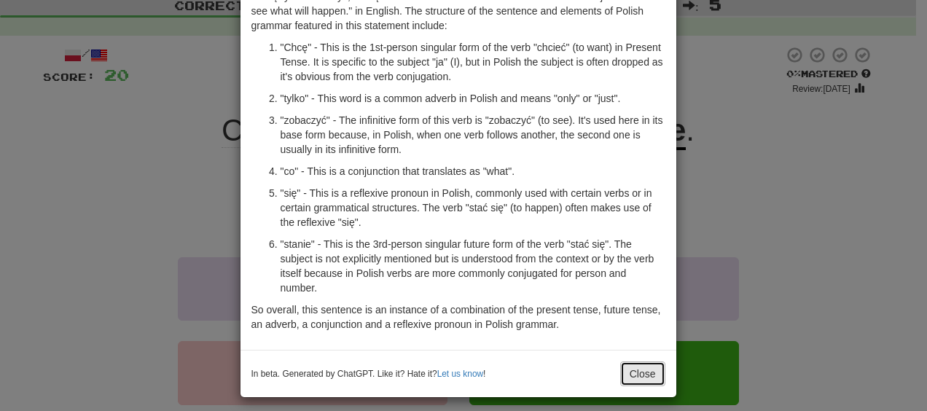
click at [651, 369] on button "Close" at bounding box center [642, 374] width 45 height 25
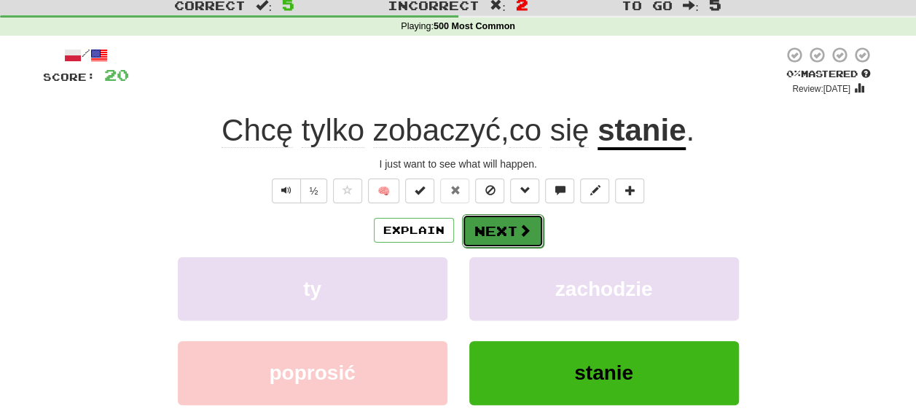
click at [513, 221] on button "Next" at bounding box center [503, 231] width 82 height 34
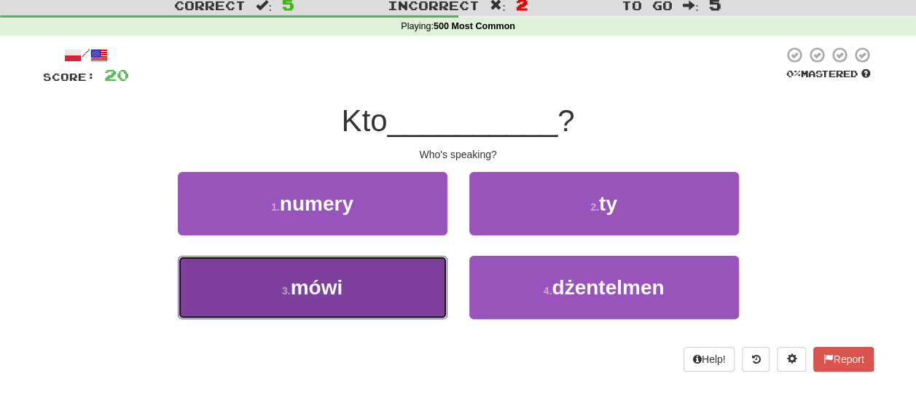
click at [420, 300] on button "3 . mówi" at bounding box center [313, 287] width 270 height 63
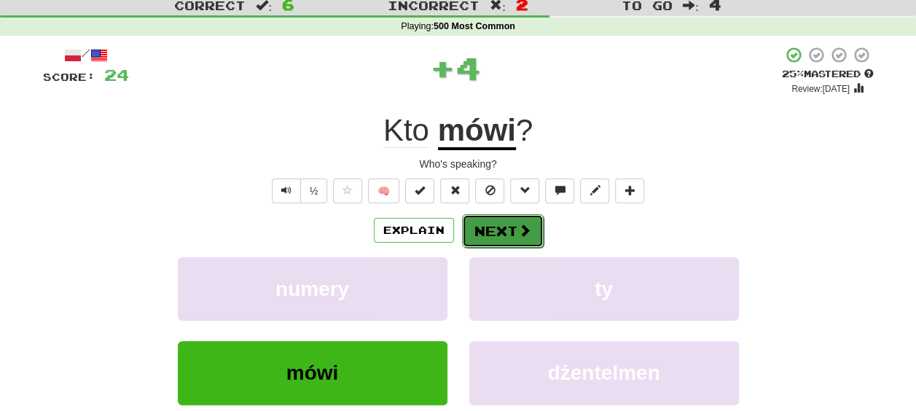
click at [520, 232] on span at bounding box center [524, 230] width 13 height 13
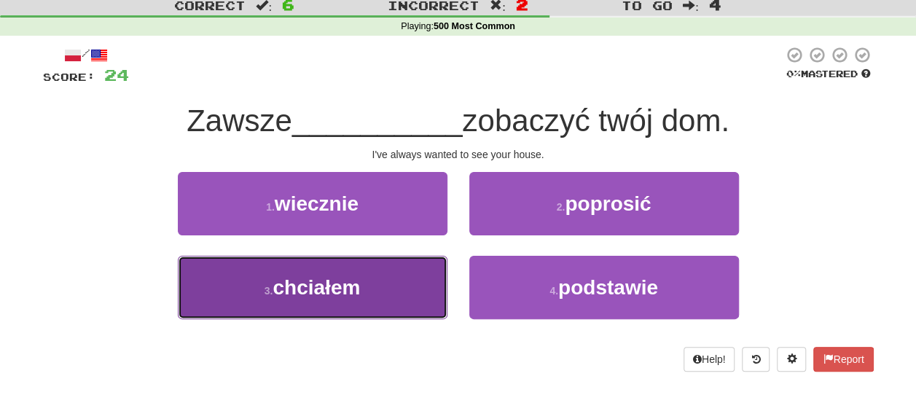
click at [418, 279] on button "3 . chciałem" at bounding box center [313, 287] width 270 height 63
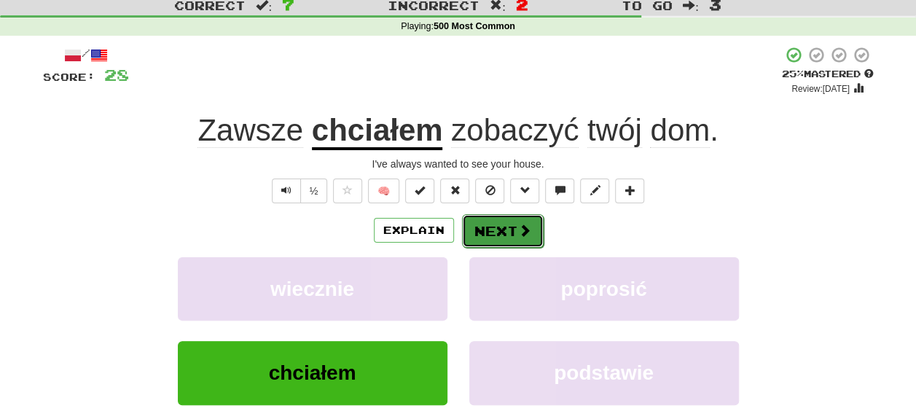
click at [515, 231] on button "Next" at bounding box center [503, 231] width 82 height 34
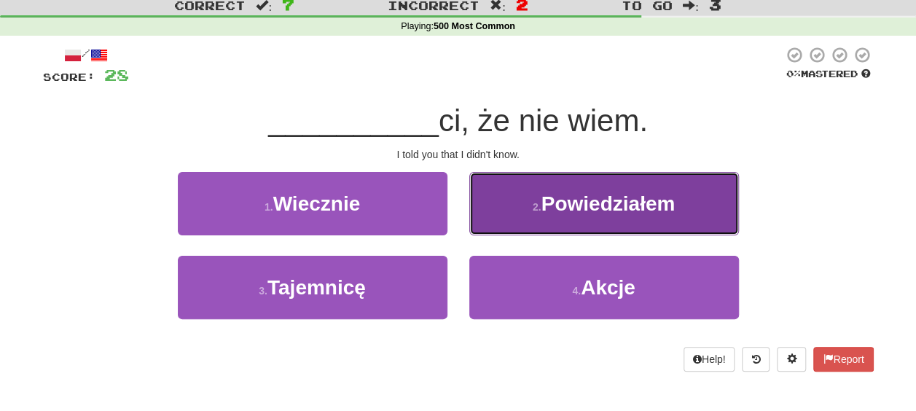
click at [574, 196] on span "Powiedziałem" at bounding box center [609, 203] width 134 height 23
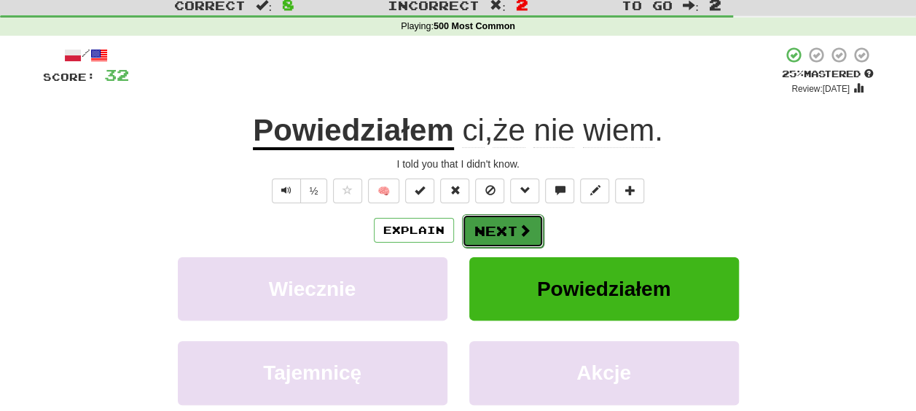
click at [509, 228] on button "Next" at bounding box center [503, 231] width 82 height 34
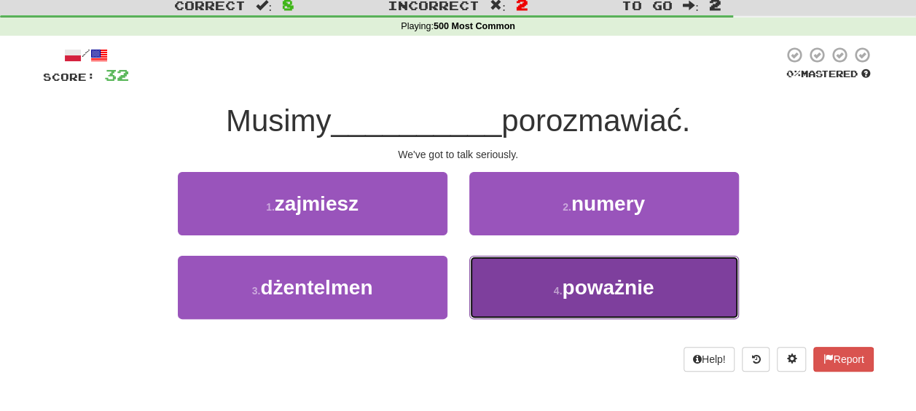
click at [545, 292] on button "4 . poważnie" at bounding box center [604, 287] width 270 height 63
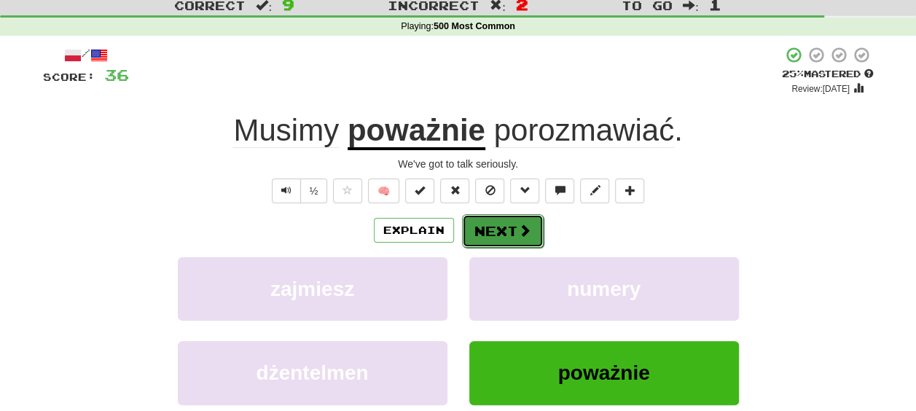
click at [514, 222] on button "Next" at bounding box center [503, 231] width 82 height 34
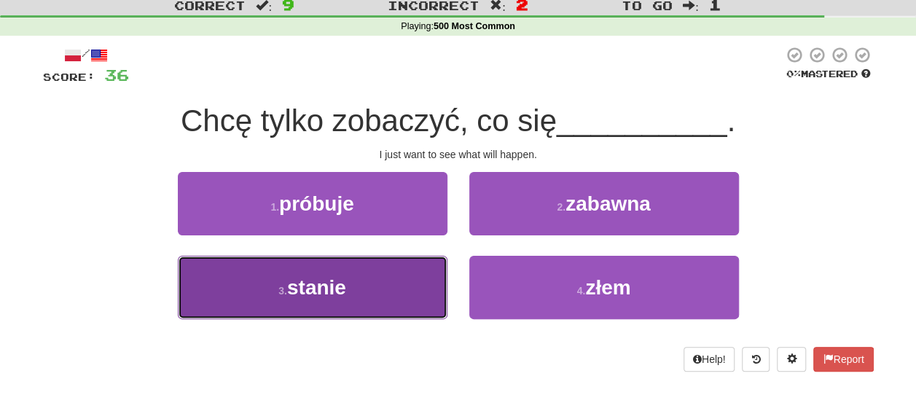
click at [384, 303] on button "3 . stanie" at bounding box center [313, 287] width 270 height 63
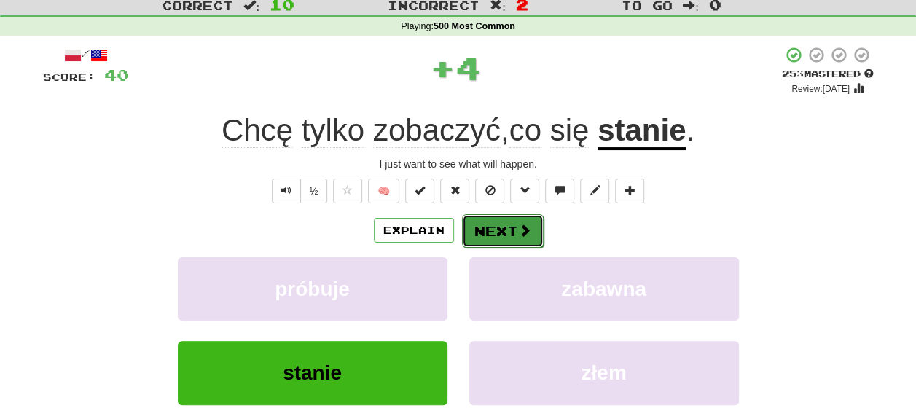
click at [486, 229] on button "Next" at bounding box center [503, 231] width 82 height 34
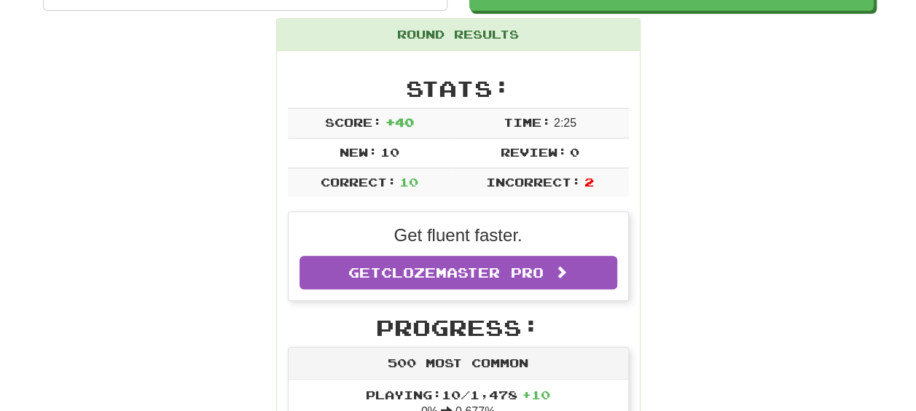
scroll to position [0, 0]
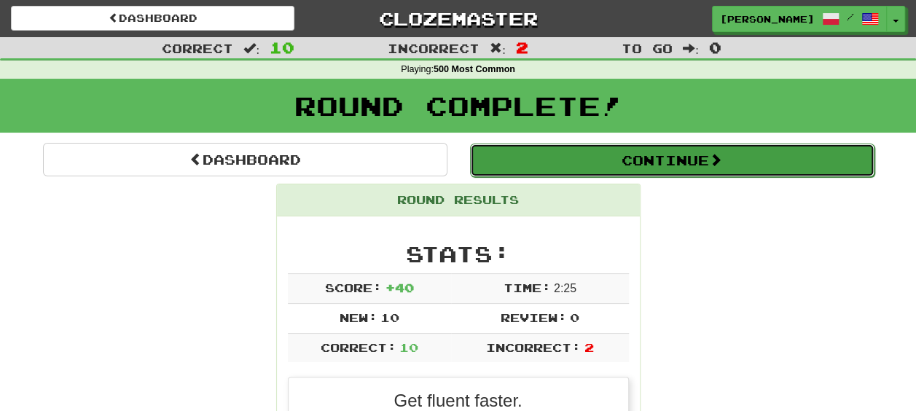
click at [572, 163] on button "Continue" at bounding box center [672, 161] width 405 height 34
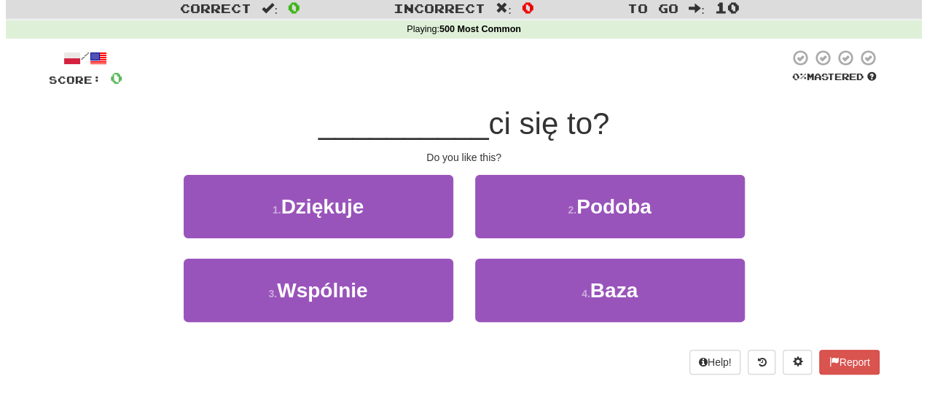
scroll to position [41, 0]
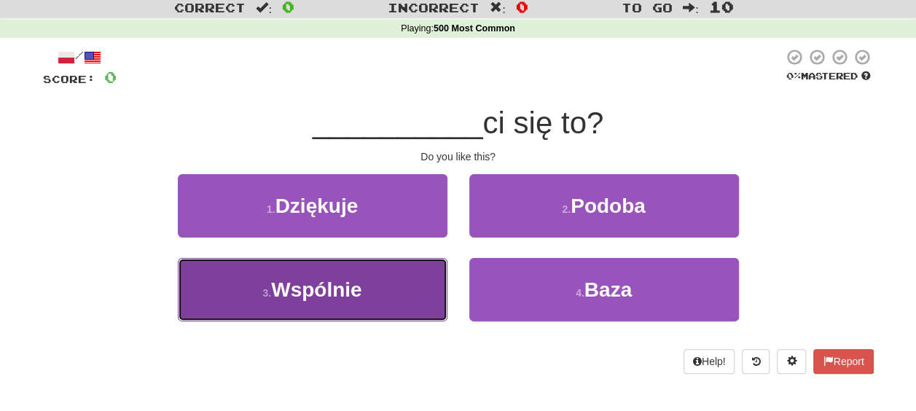
click at [381, 292] on button "3 . Wspólnie" at bounding box center [313, 289] width 270 height 63
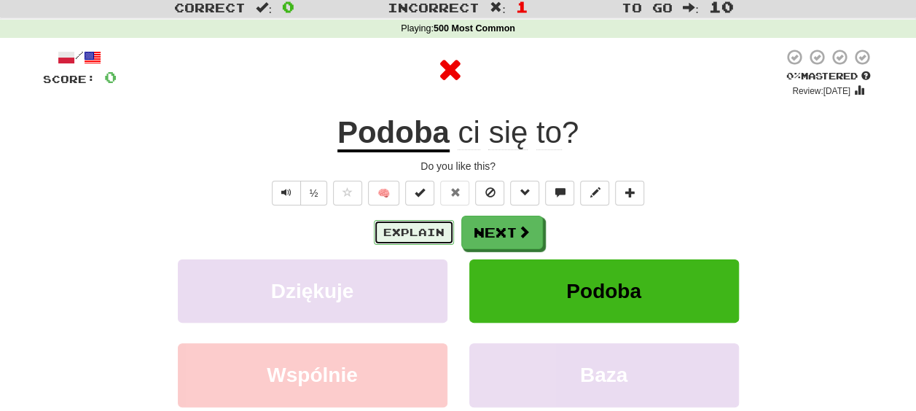
click at [429, 235] on button "Explain" at bounding box center [414, 232] width 80 height 25
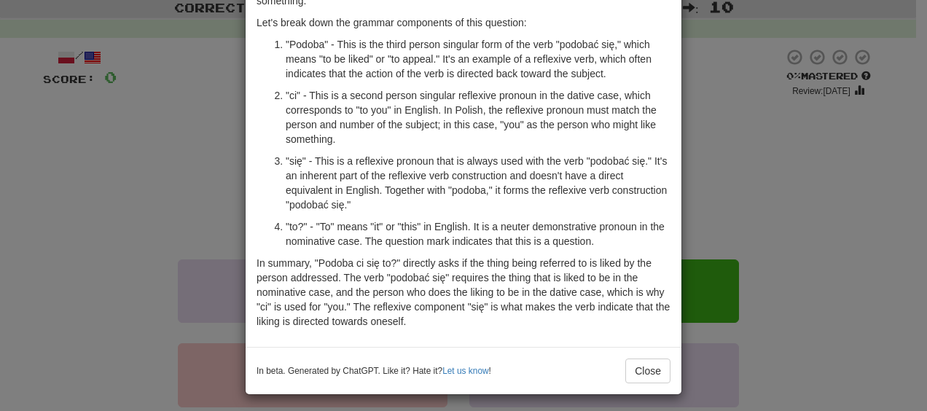
scroll to position [108, 0]
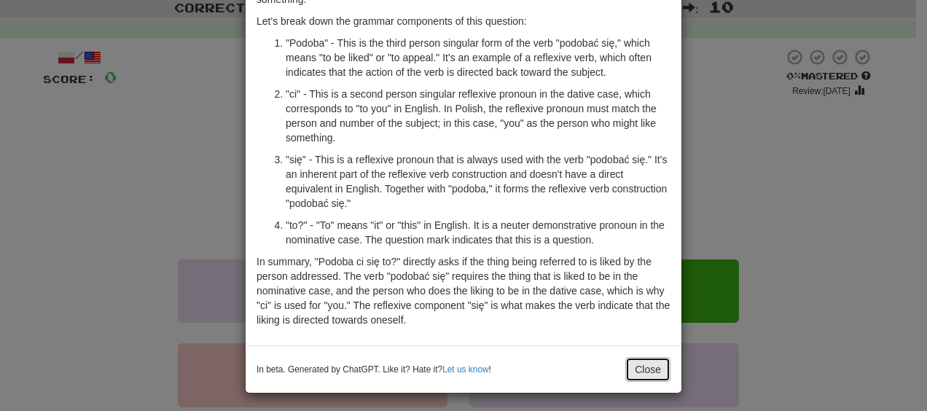
click at [644, 376] on button "Close" at bounding box center [647, 369] width 45 height 25
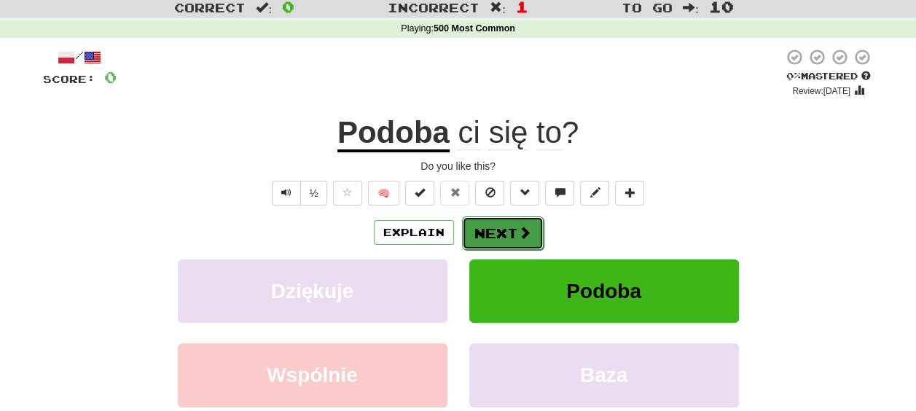
click at [518, 221] on button "Next" at bounding box center [503, 234] width 82 height 34
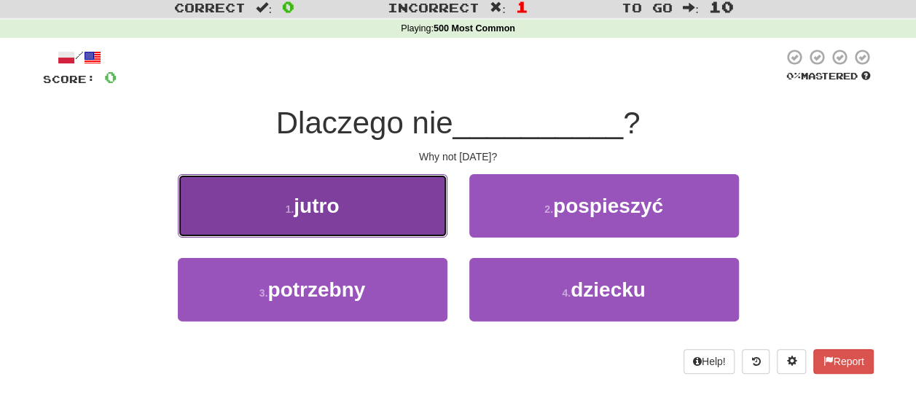
click at [407, 212] on button "1 . jutro" at bounding box center [313, 205] width 270 height 63
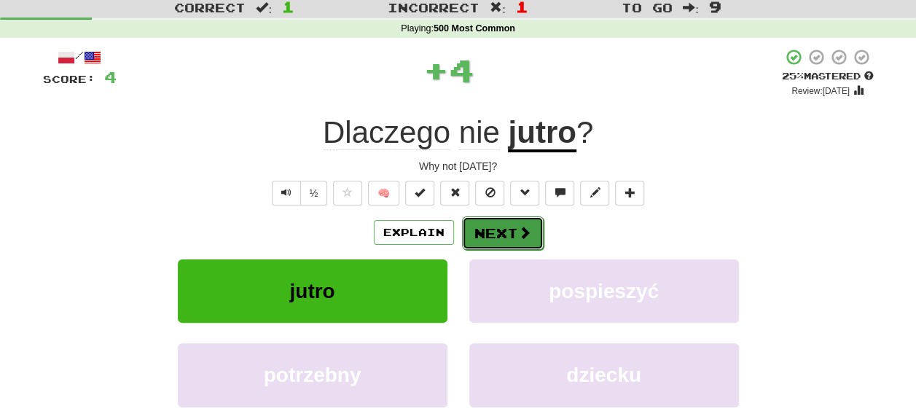
click at [494, 241] on button "Next" at bounding box center [503, 234] width 82 height 34
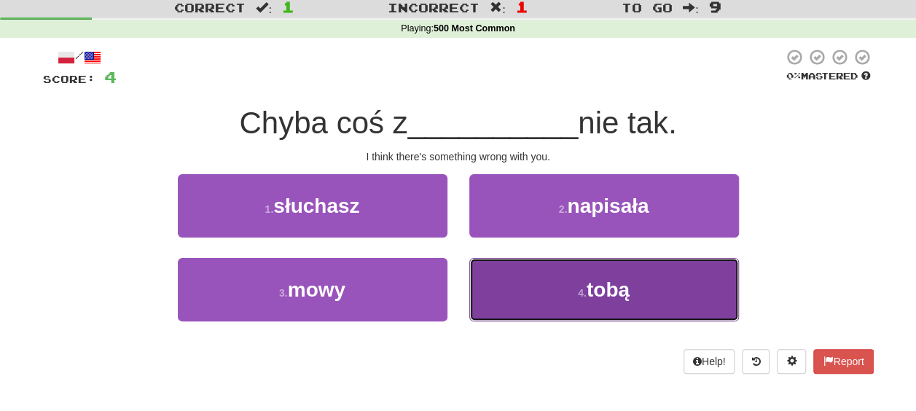
click at [525, 273] on button "4 . tobą" at bounding box center [604, 289] width 270 height 63
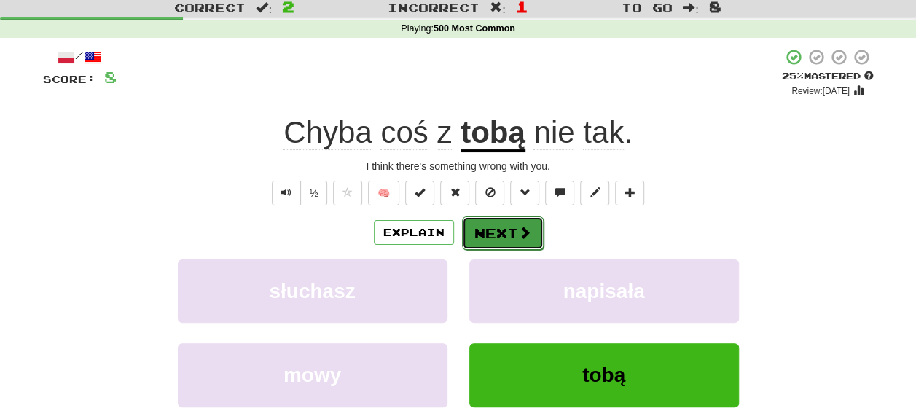
click at [513, 233] on button "Next" at bounding box center [503, 234] width 82 height 34
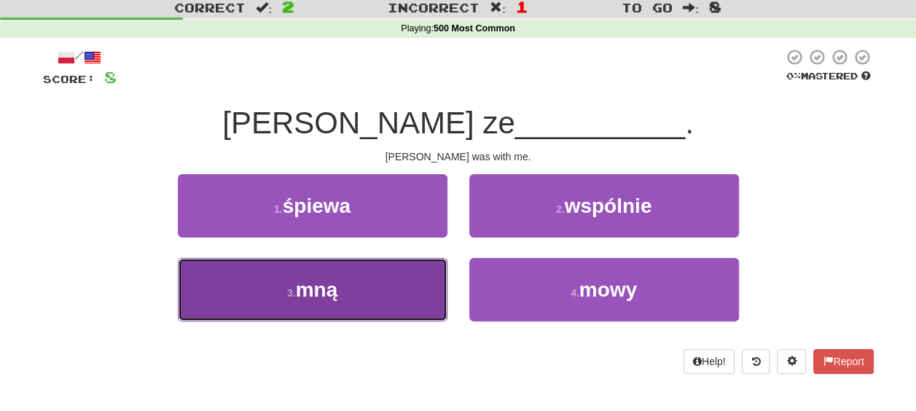
click at [403, 283] on button "3 . mną" at bounding box center [313, 289] width 270 height 63
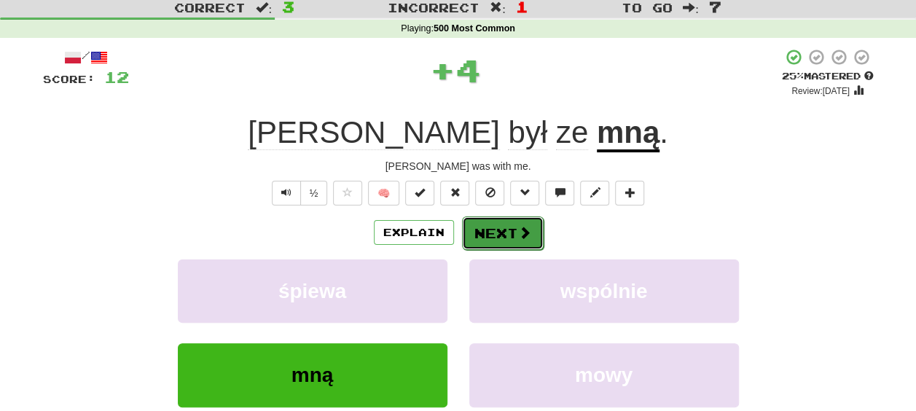
click at [522, 226] on span at bounding box center [524, 232] width 13 height 13
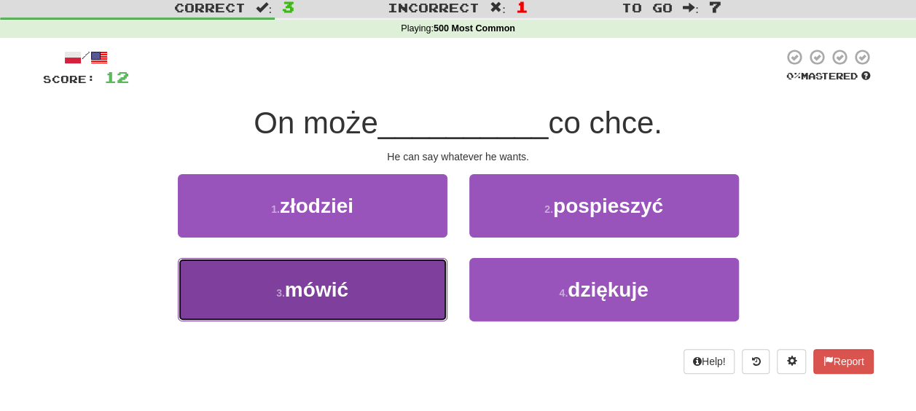
click at [385, 305] on button "3 . mówić" at bounding box center [313, 289] width 270 height 63
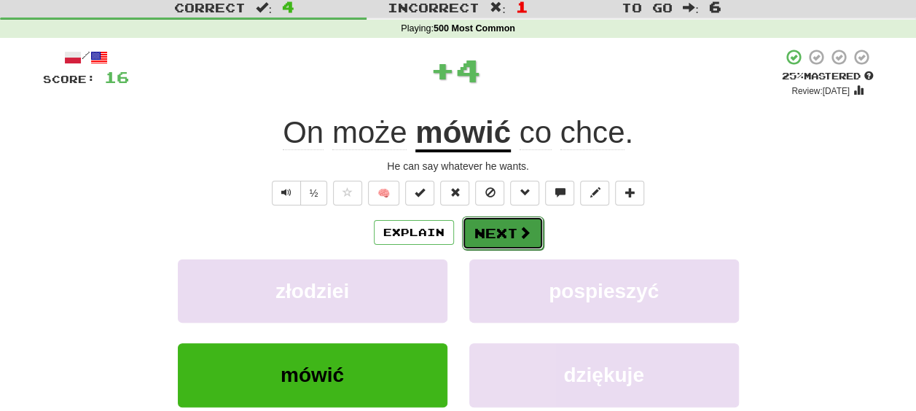
click at [487, 227] on button "Next" at bounding box center [503, 234] width 82 height 34
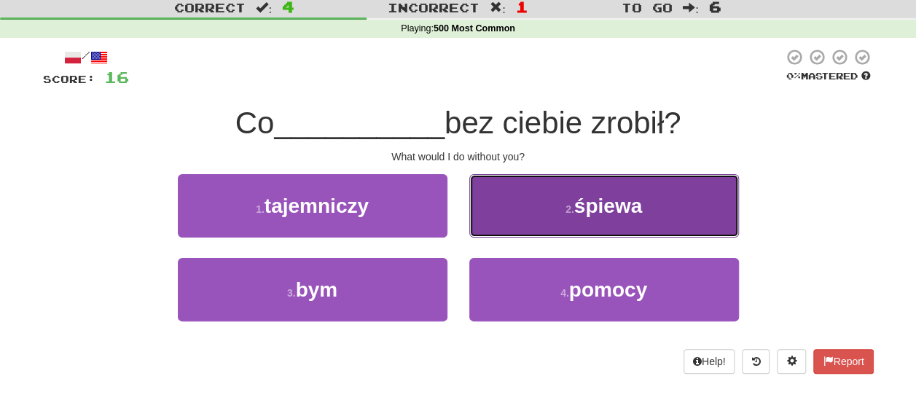
click at [598, 184] on button "2 . śpiewa" at bounding box center [604, 205] width 270 height 63
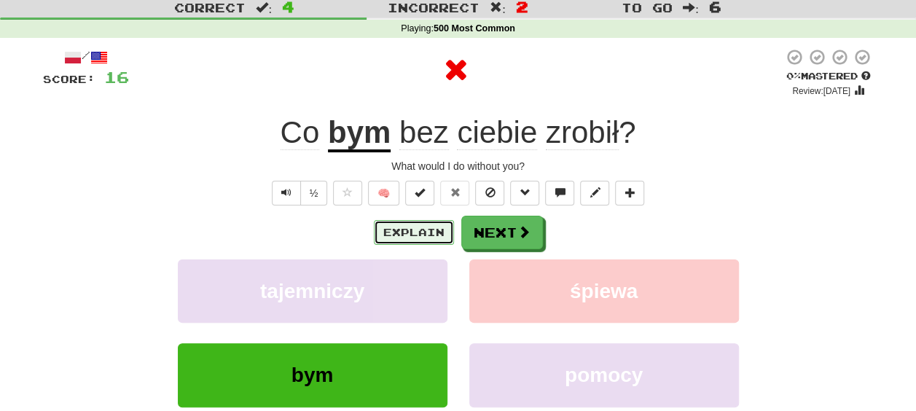
click at [439, 230] on button "Explain" at bounding box center [414, 232] width 80 height 25
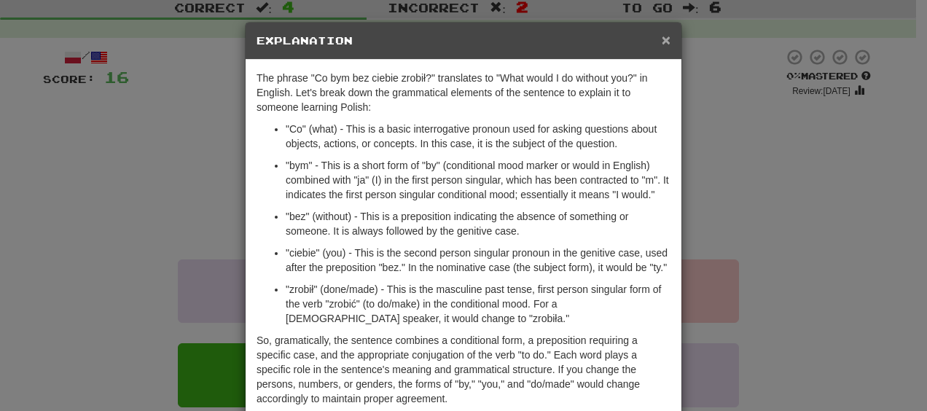
click at [662, 41] on span "×" at bounding box center [666, 39] width 9 height 17
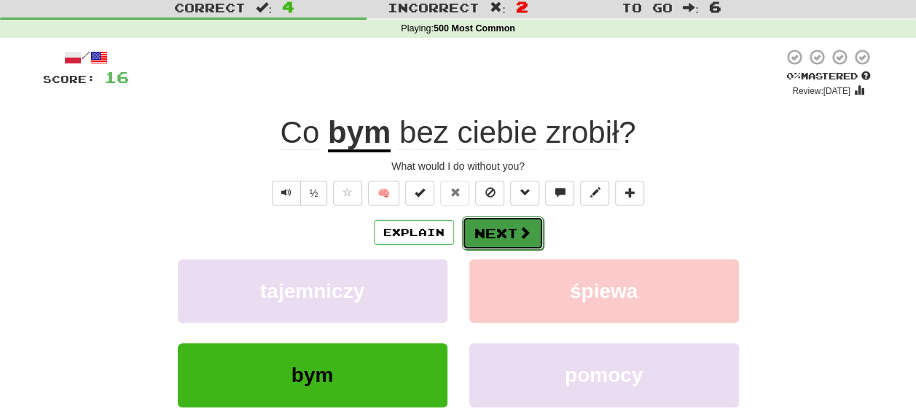
click at [527, 241] on button "Next" at bounding box center [503, 234] width 82 height 34
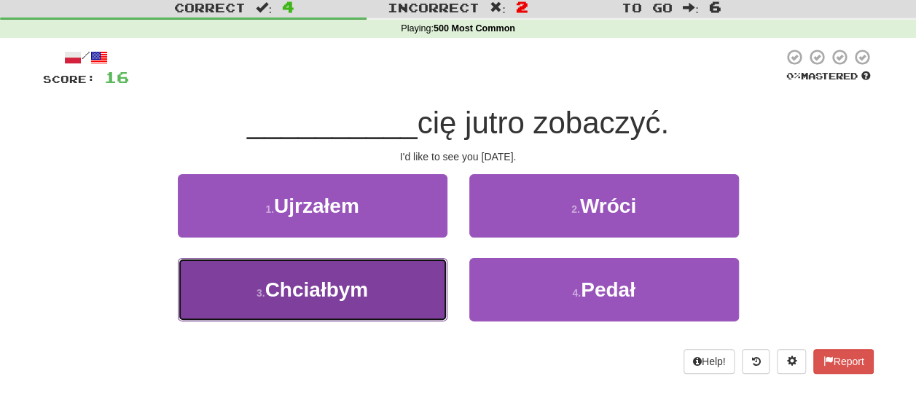
click at [346, 315] on button "3 . Chciałbym" at bounding box center [313, 289] width 270 height 63
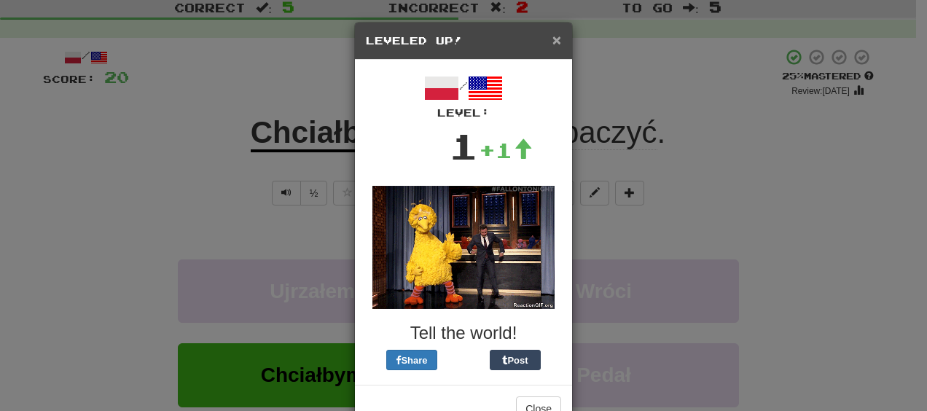
click at [553, 40] on span "×" at bounding box center [557, 39] width 9 height 17
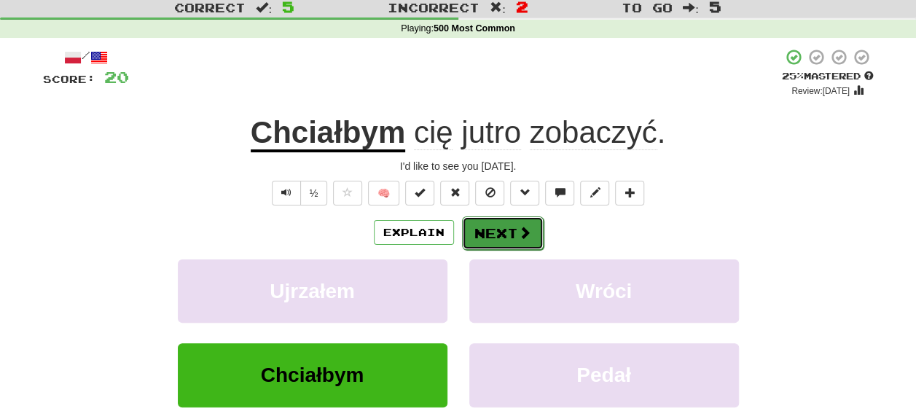
click at [509, 239] on button "Next" at bounding box center [503, 234] width 82 height 34
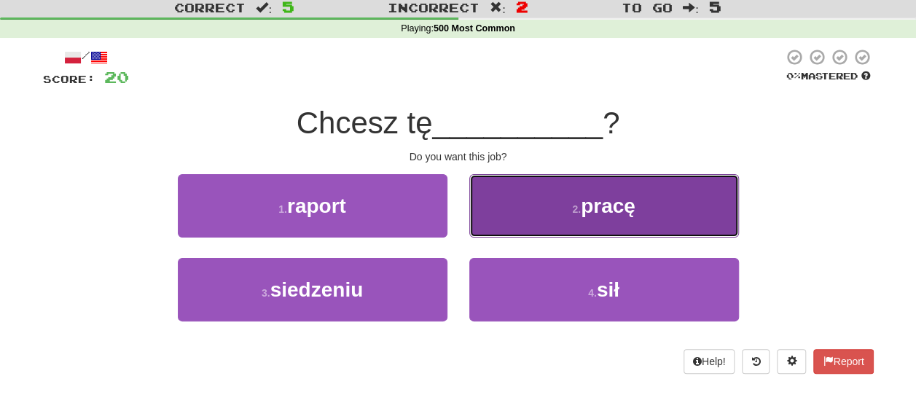
click at [545, 197] on button "2 . pracę" at bounding box center [604, 205] width 270 height 63
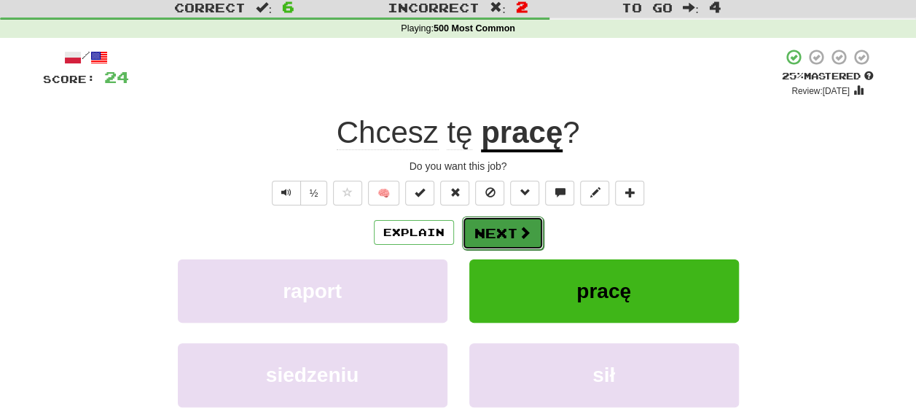
click at [484, 233] on button "Next" at bounding box center [503, 234] width 82 height 34
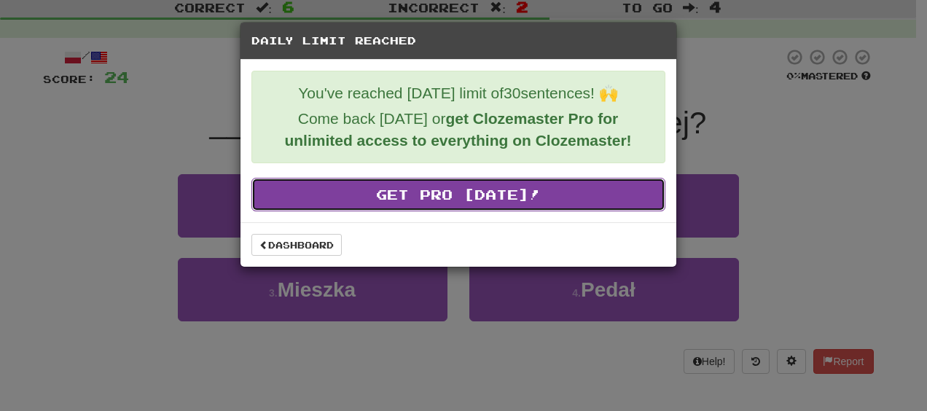
click at [410, 203] on link "Get Pro Today!" at bounding box center [458, 195] width 414 height 34
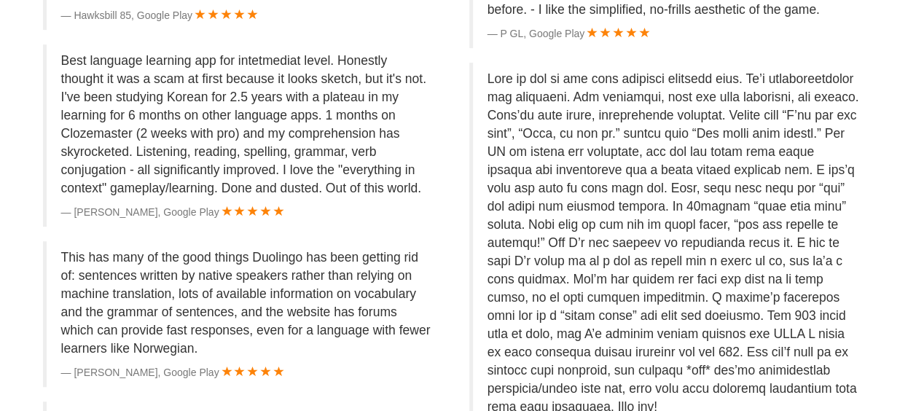
scroll to position [3033, 0]
